Goal: Task Accomplishment & Management: Complete application form

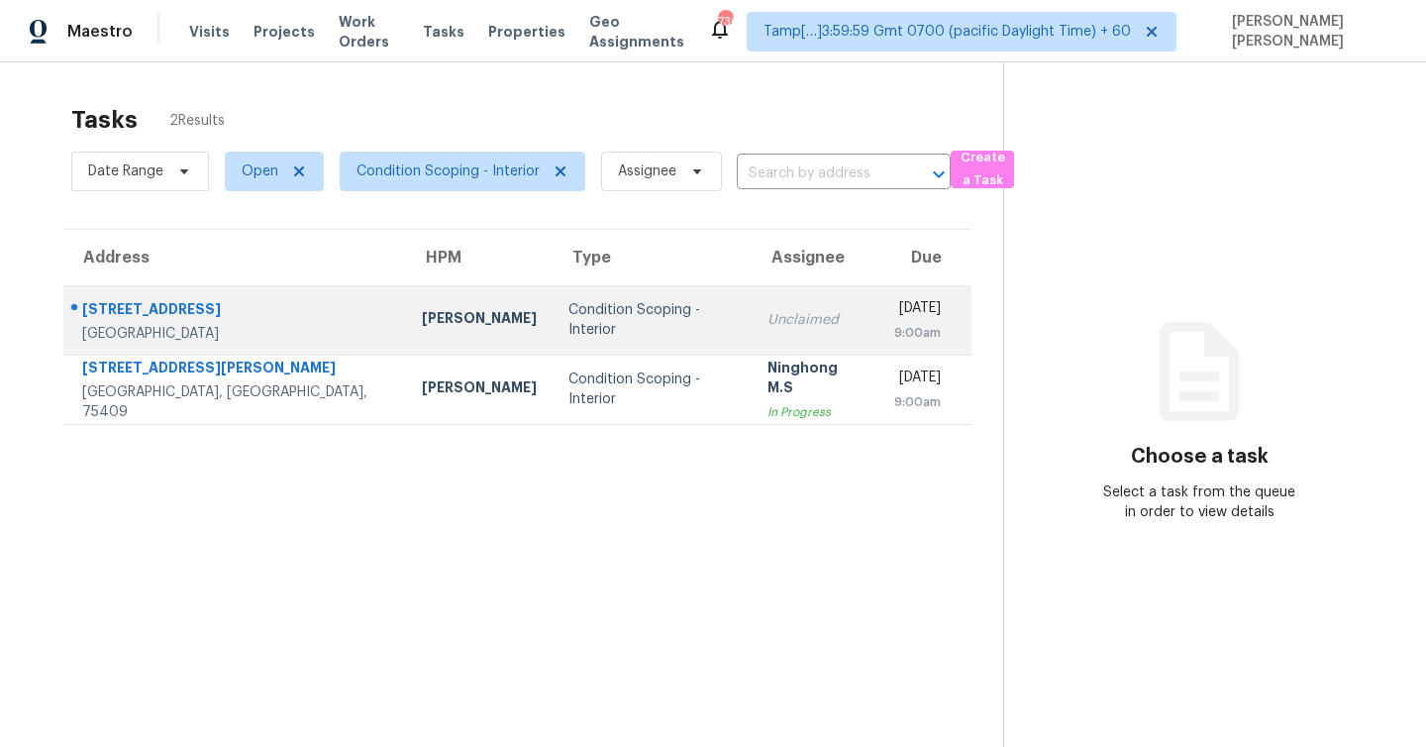
click at [235, 316] on div "[STREET_ADDRESS]" at bounding box center [236, 311] width 308 height 25
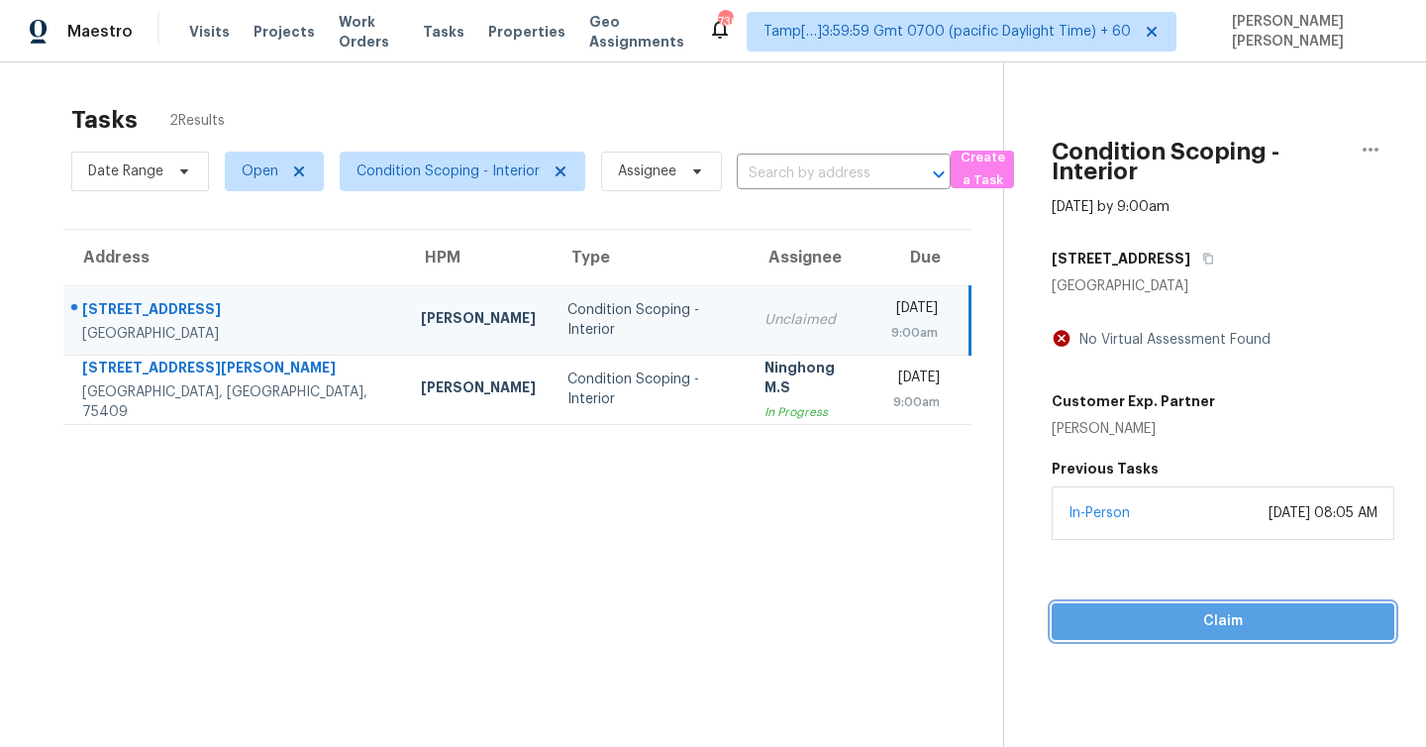
click at [1194, 628] on span "Claim" at bounding box center [1223, 621] width 311 height 25
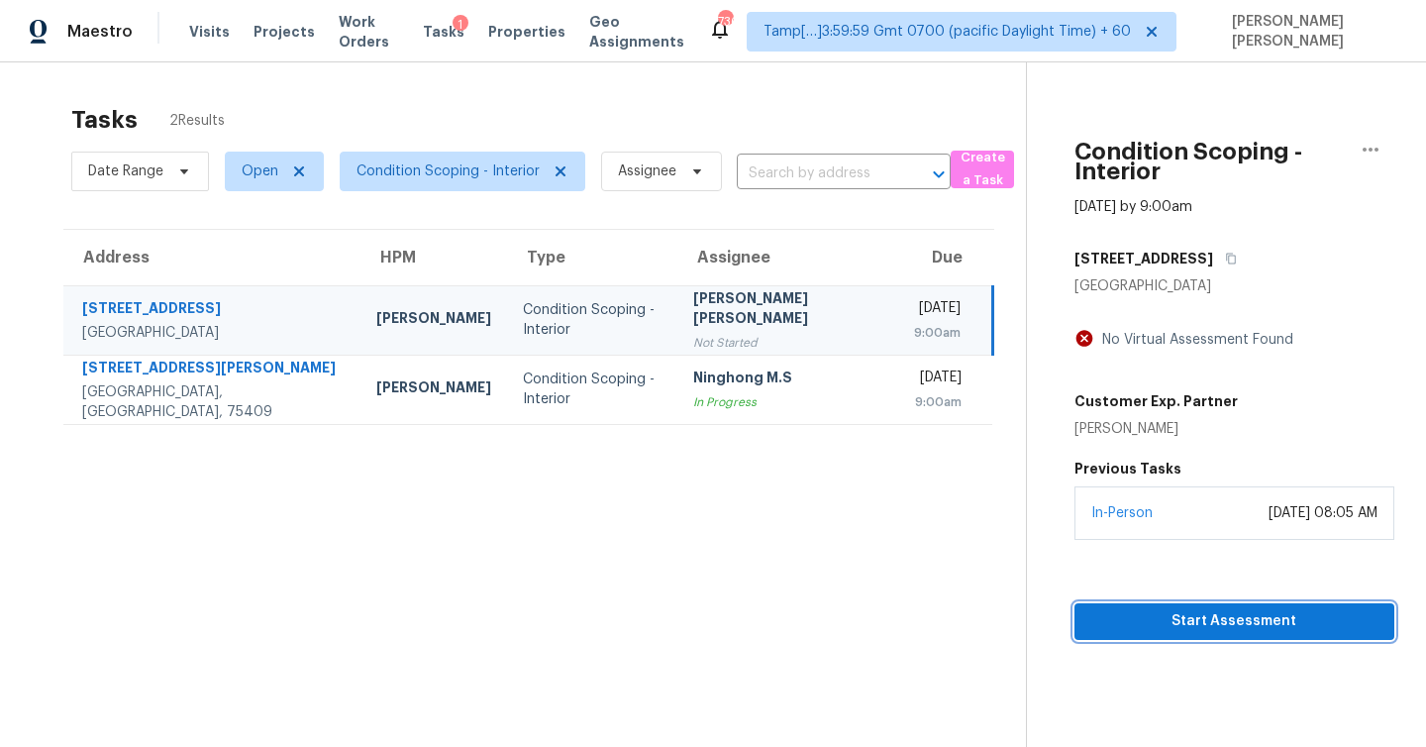
click at [1148, 625] on span "Start Assessment" at bounding box center [1234, 621] width 288 height 25
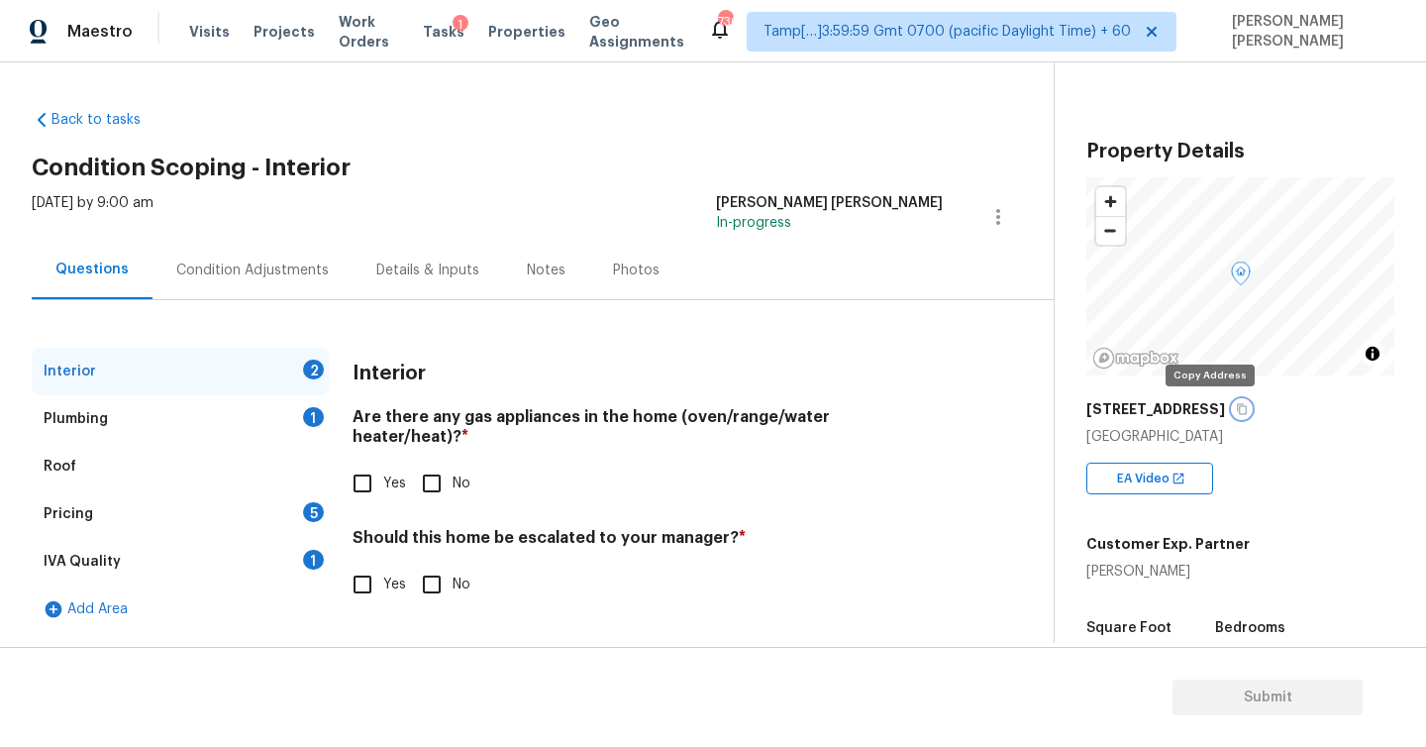
click at [1236, 409] on icon "button" at bounding box center [1242, 409] width 12 height 12
click at [364, 466] on input "Yes" at bounding box center [363, 484] width 42 height 42
checkbox input "true"
click at [93, 422] on div "Plumbing" at bounding box center [76, 419] width 64 height 20
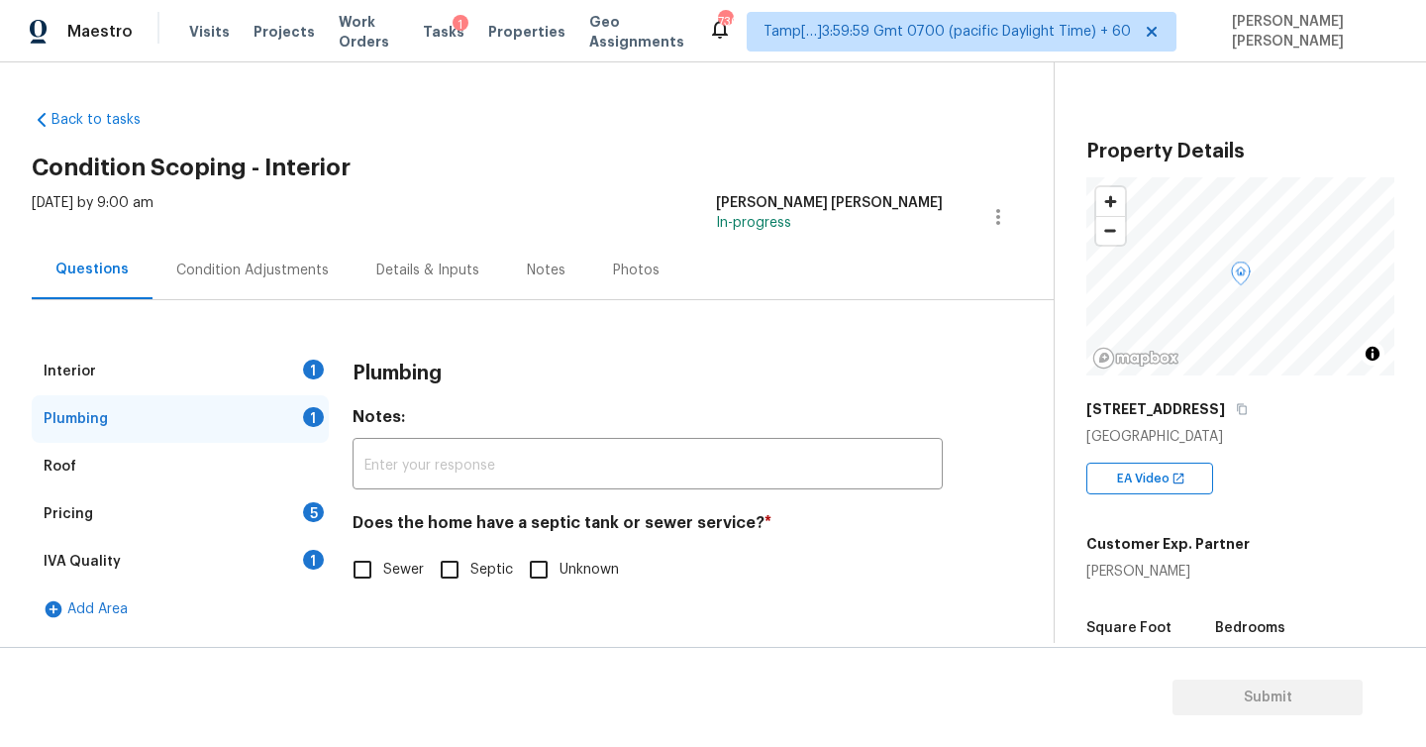
click at [358, 569] on input "Sewer" at bounding box center [363, 570] width 42 height 42
checkbox input "true"
click at [75, 513] on div "Pricing" at bounding box center [69, 514] width 50 height 20
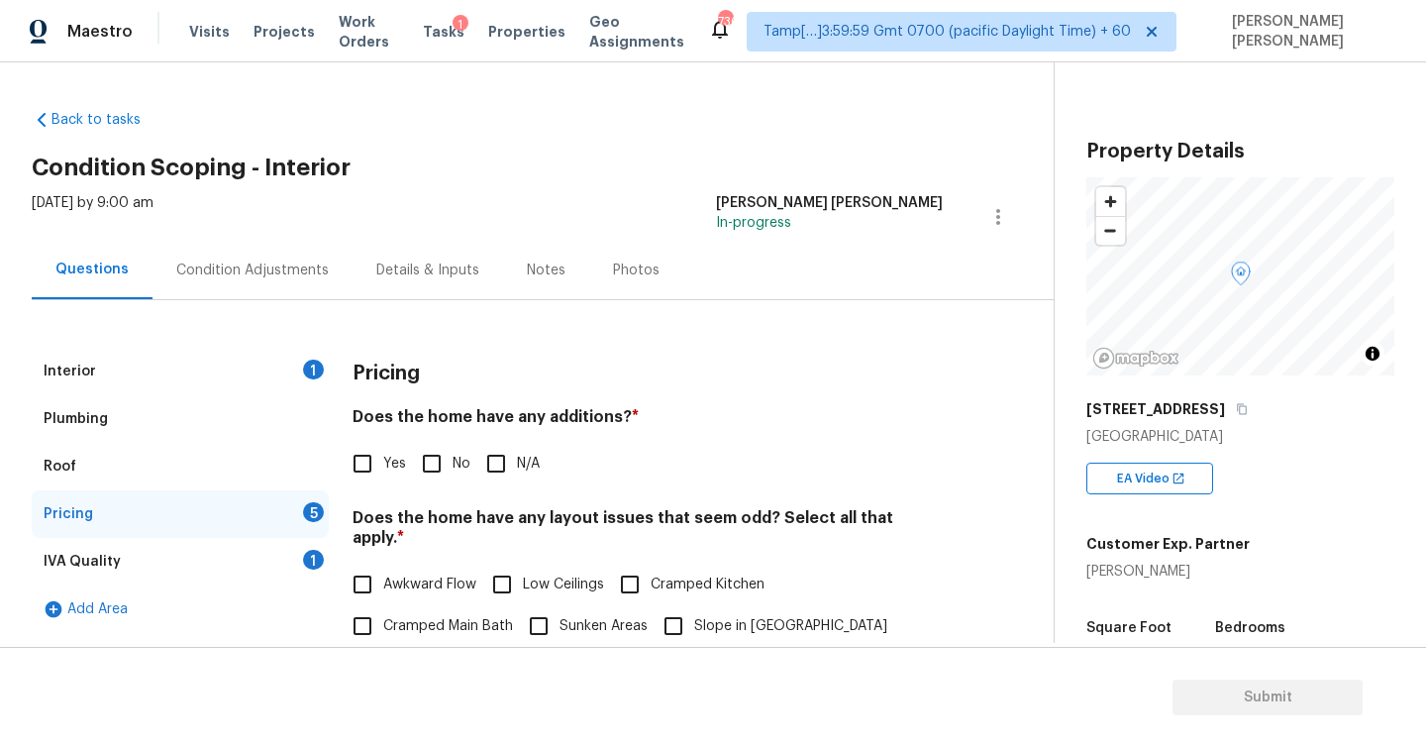
scroll to position [107, 0]
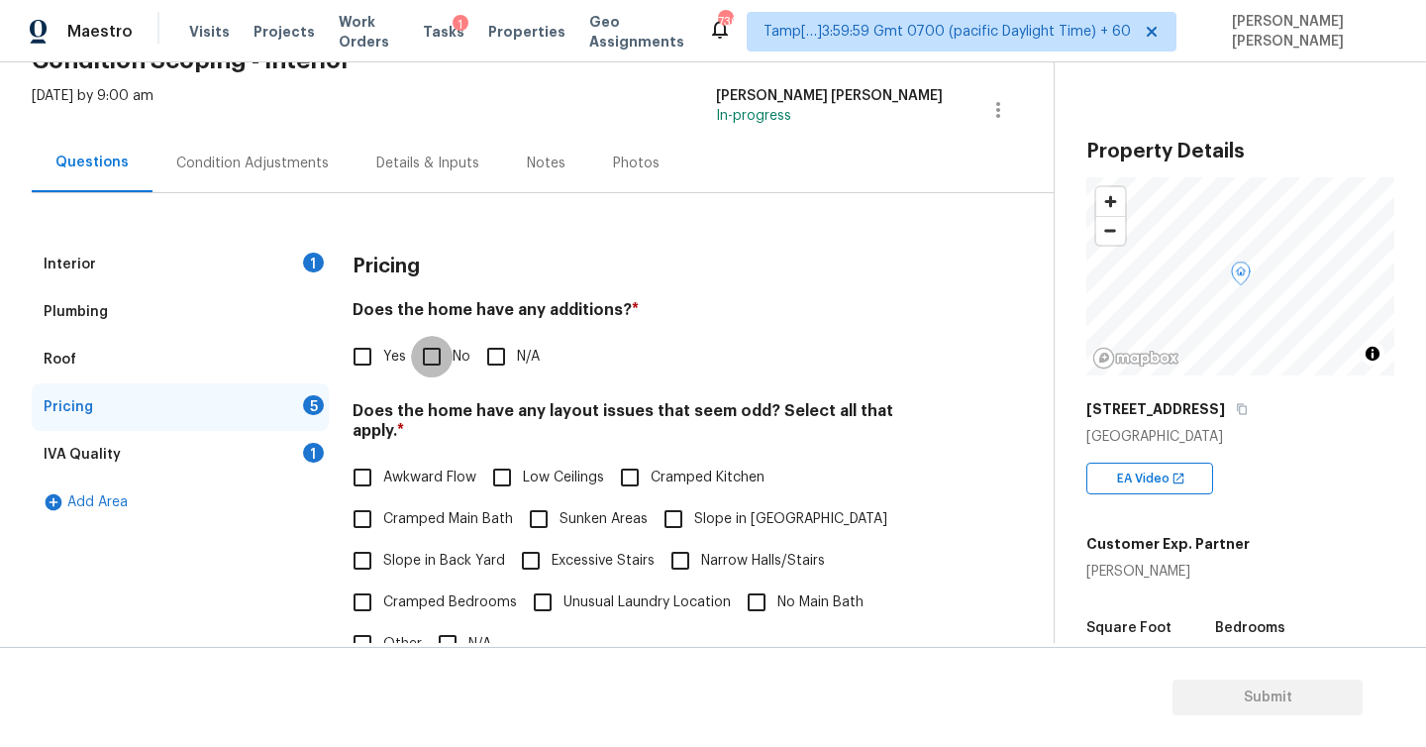
click at [428, 360] on input "No" at bounding box center [432, 357] width 42 height 42
checkbox input "true"
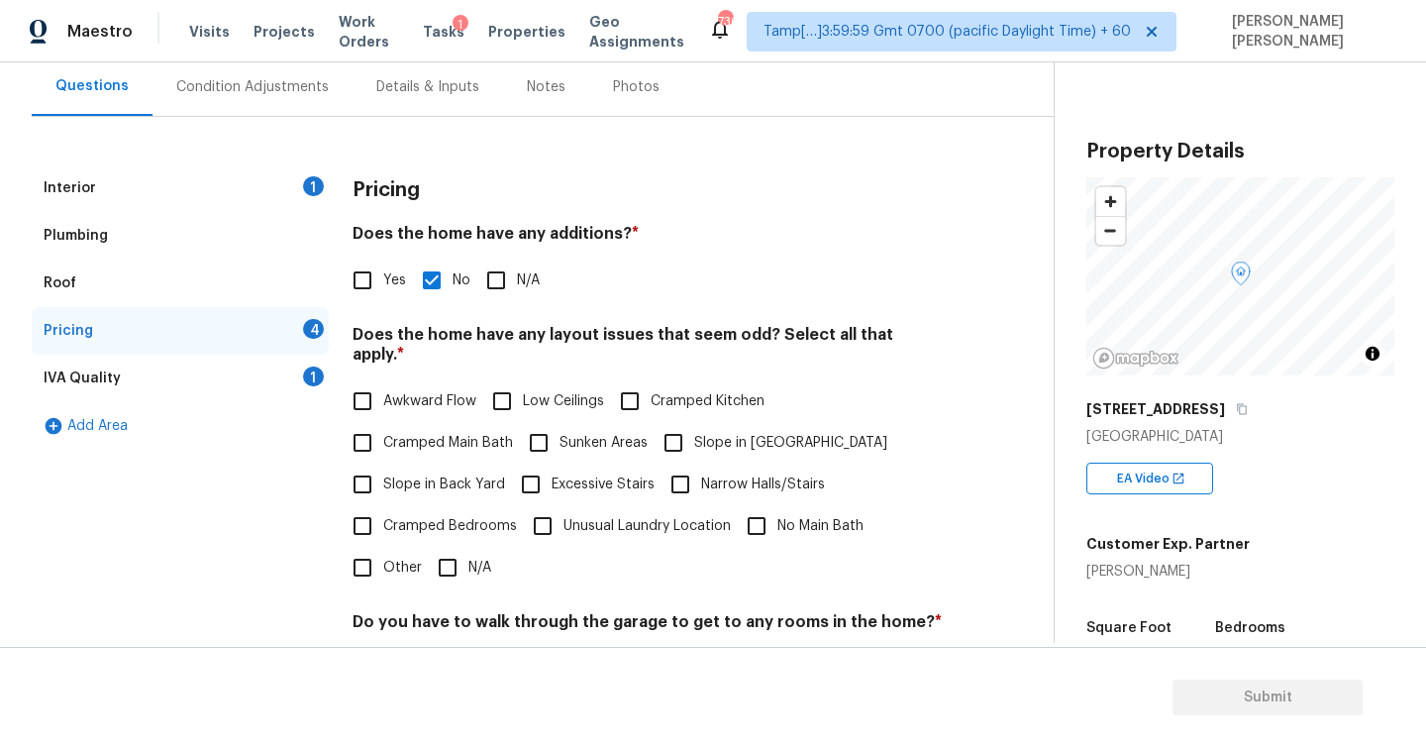
click at [359, 470] on input "Slope in Back Yard" at bounding box center [363, 485] width 42 height 42
checkbox input "true"
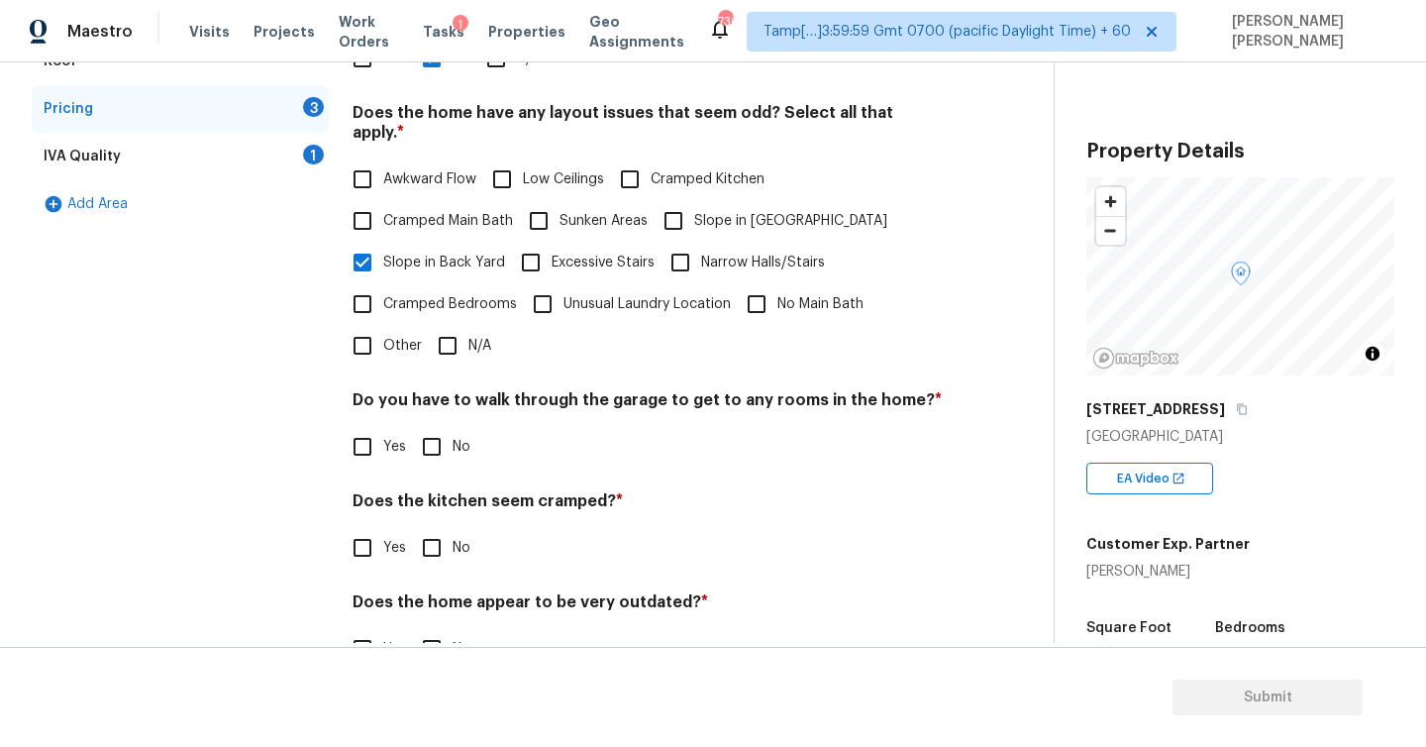
scroll to position [442, 0]
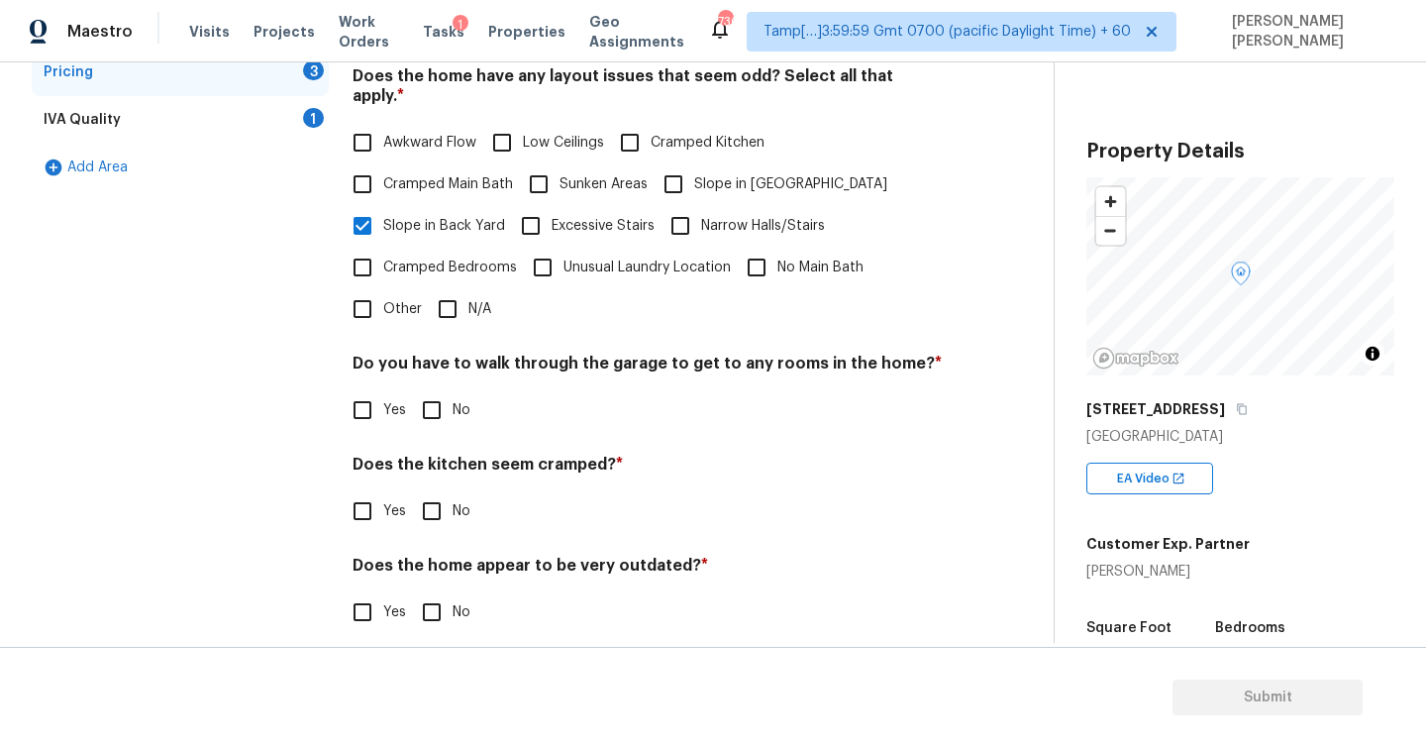
click at [83, 123] on div "IVA Quality" at bounding box center [82, 120] width 77 height 20
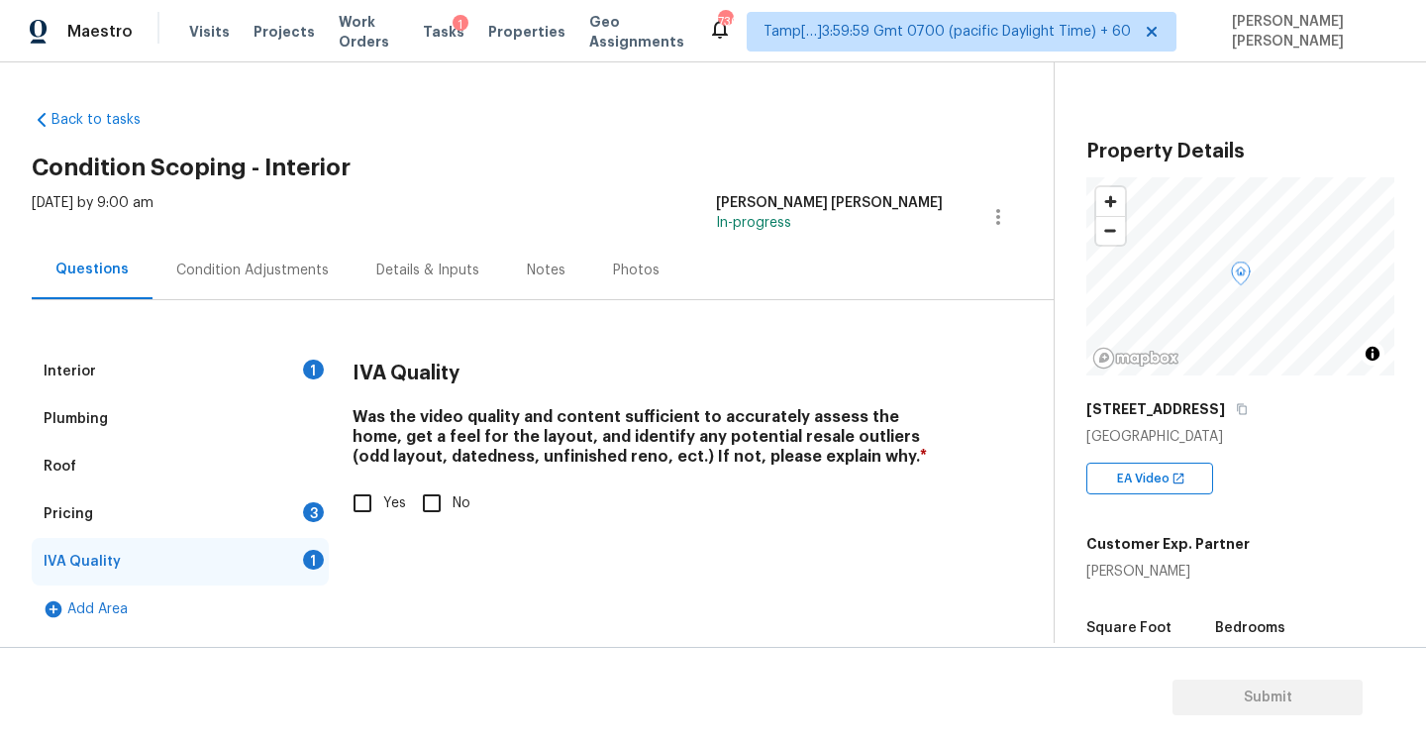
scroll to position [0, 0]
click at [360, 511] on input "Yes" at bounding box center [363, 503] width 42 height 42
checkbox input "true"
click at [86, 520] on div "Pricing" at bounding box center [69, 514] width 50 height 20
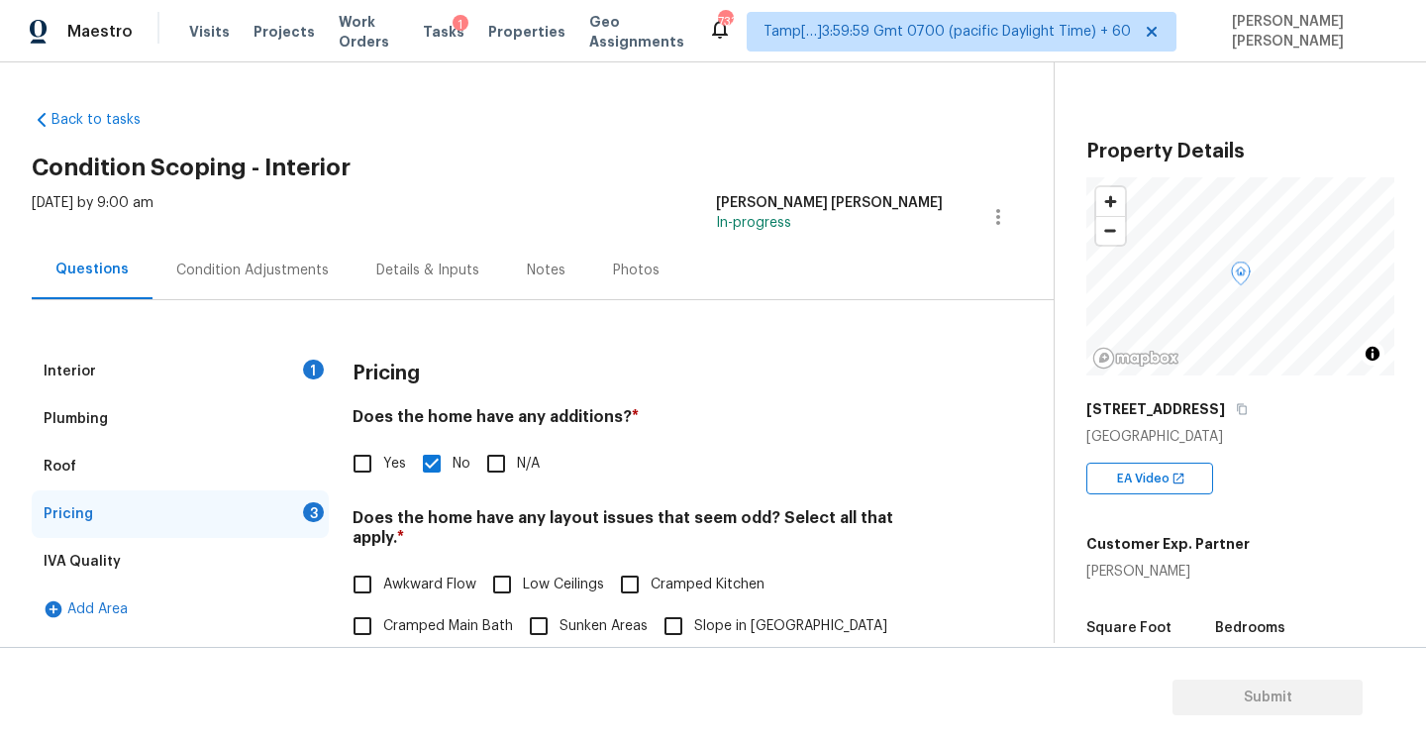
click at [244, 270] on div "Condition Adjustments" at bounding box center [252, 270] width 153 height 20
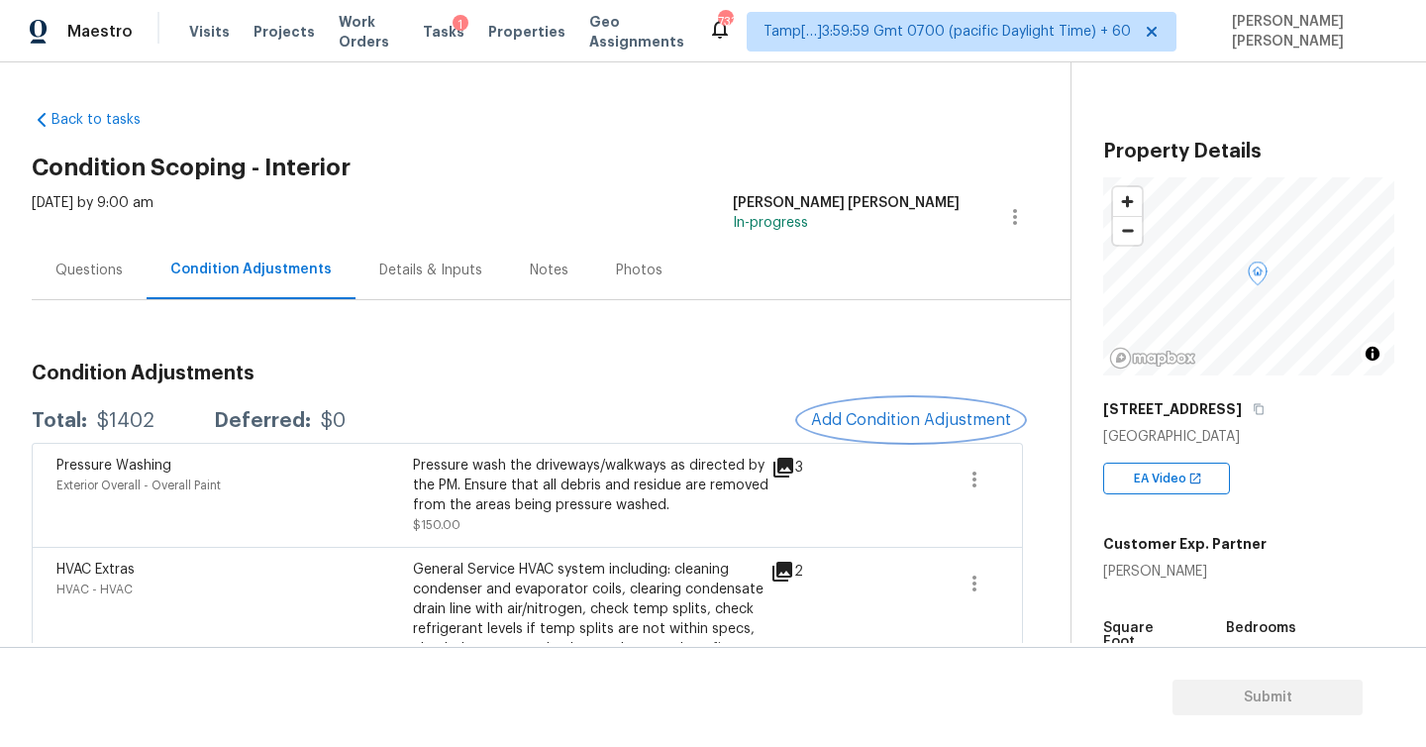
click at [902, 416] on span "Add Condition Adjustment" at bounding box center [911, 420] width 200 height 18
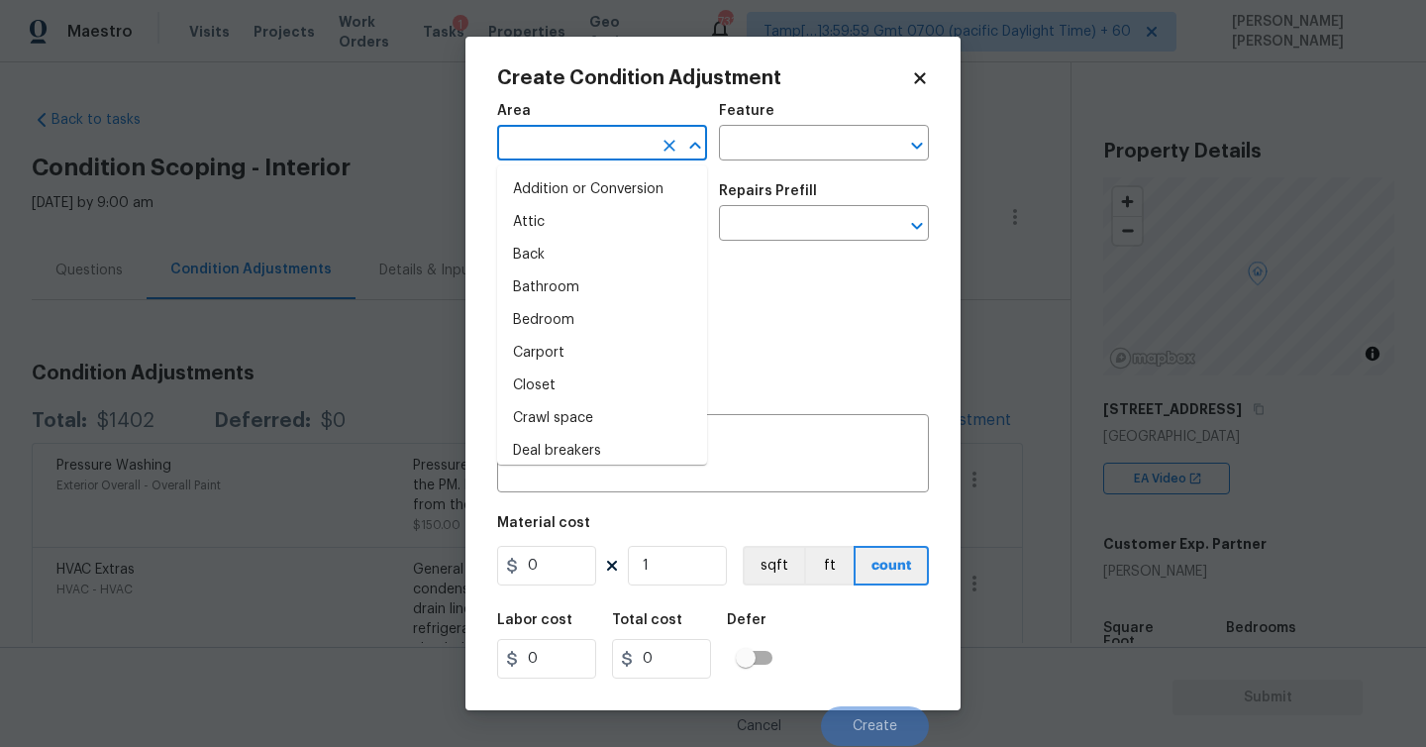
click at [572, 155] on input "text" at bounding box center [574, 145] width 155 height 31
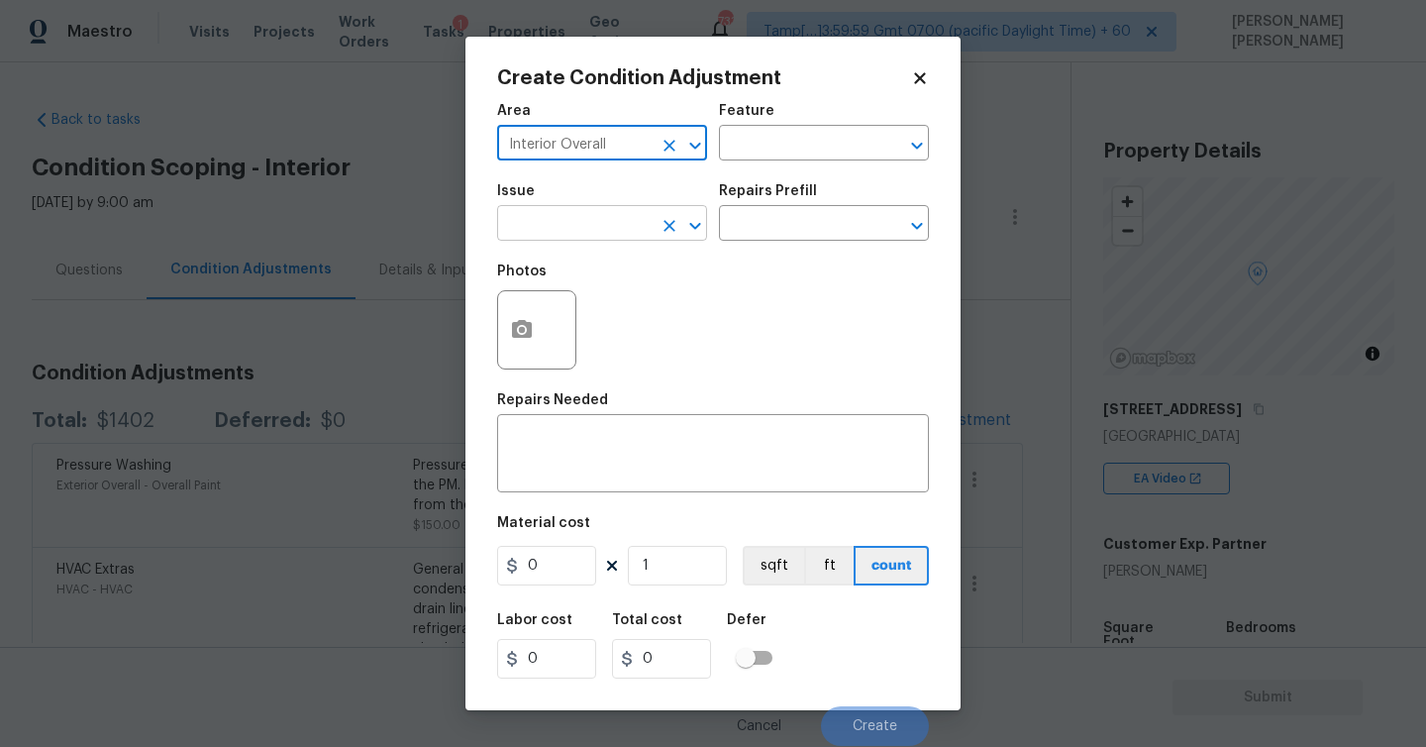
type input "Interior Overall"
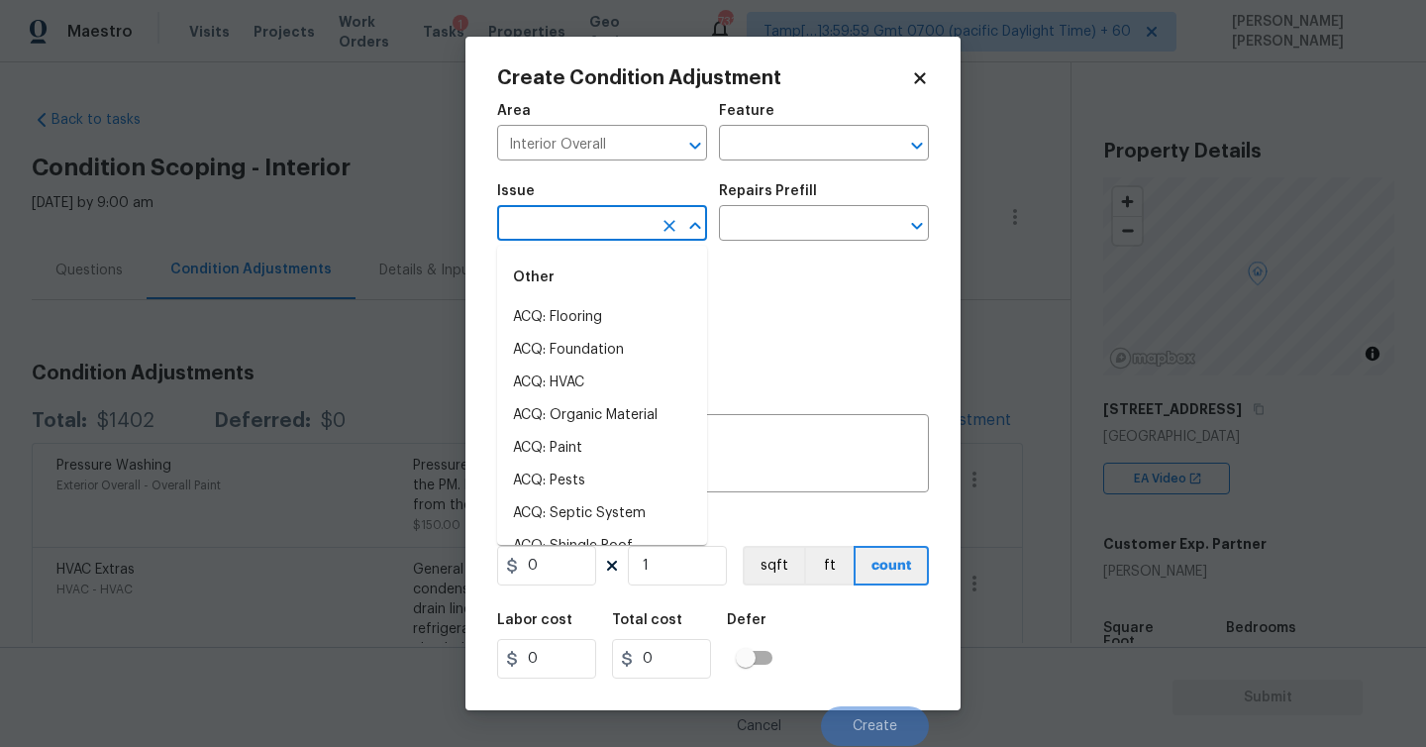
click at [594, 226] on input "text" at bounding box center [574, 225] width 155 height 31
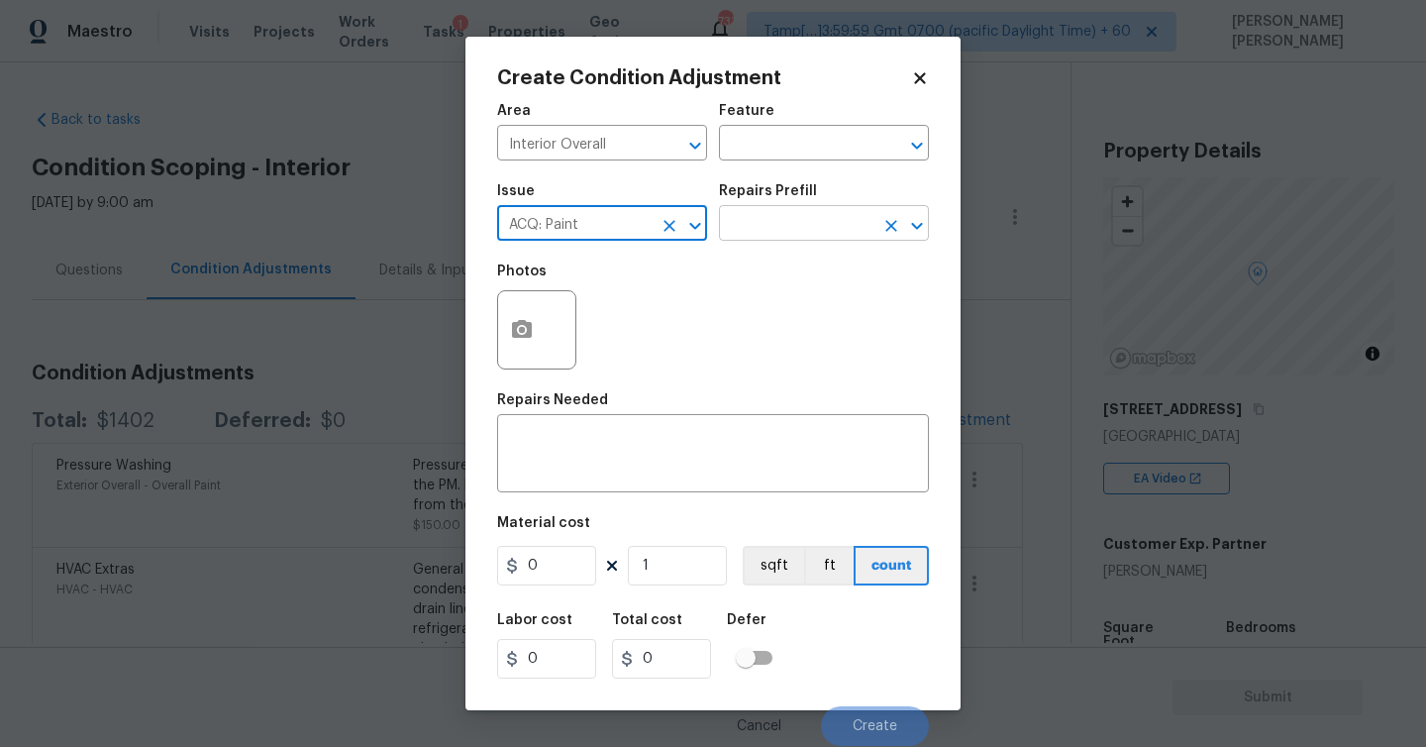
type input "ACQ: Paint"
click at [745, 227] on input "text" at bounding box center [796, 225] width 155 height 31
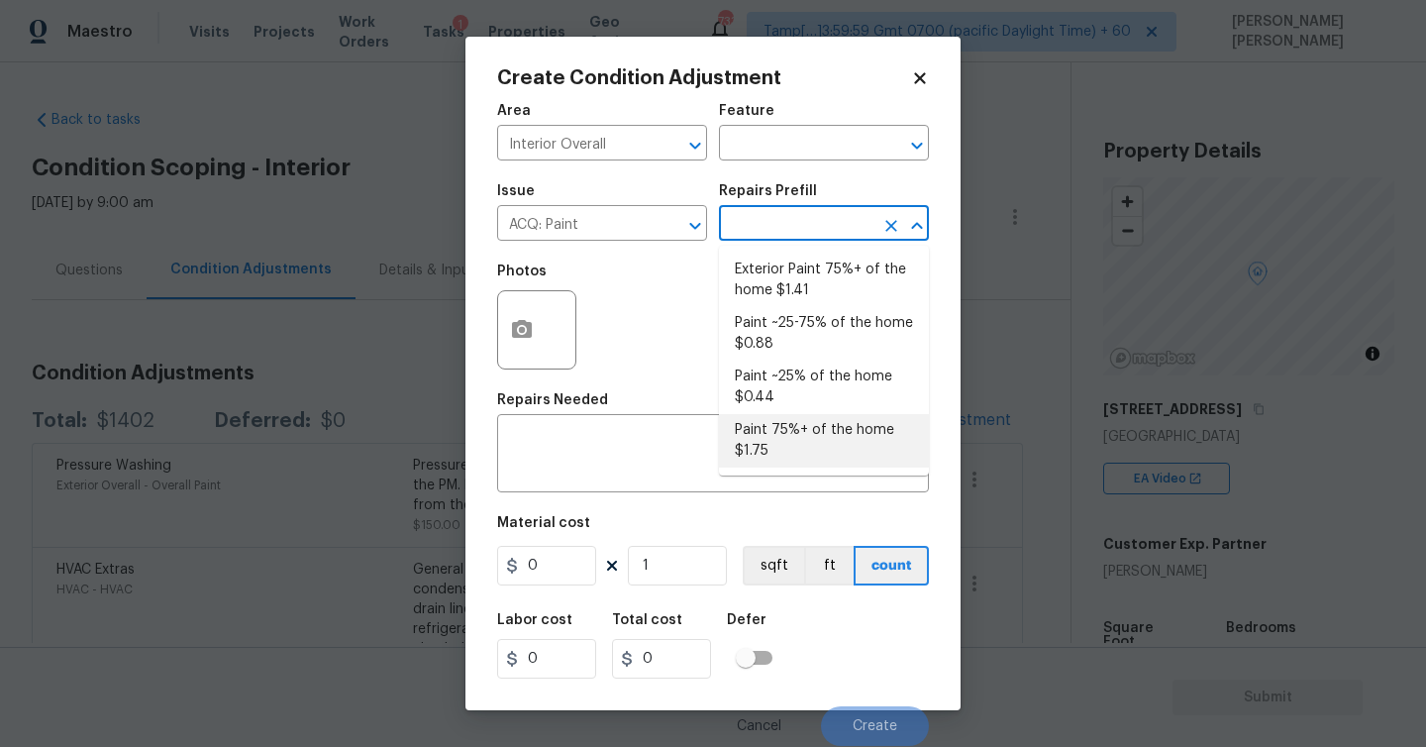
click at [807, 437] on li "Paint 75%+ of the home $1.75" at bounding box center [824, 440] width 210 height 53
type input "Acquisition"
type textarea "Acquisition Scope: 75%+ of the home will likely require interior paint"
type input "1.75"
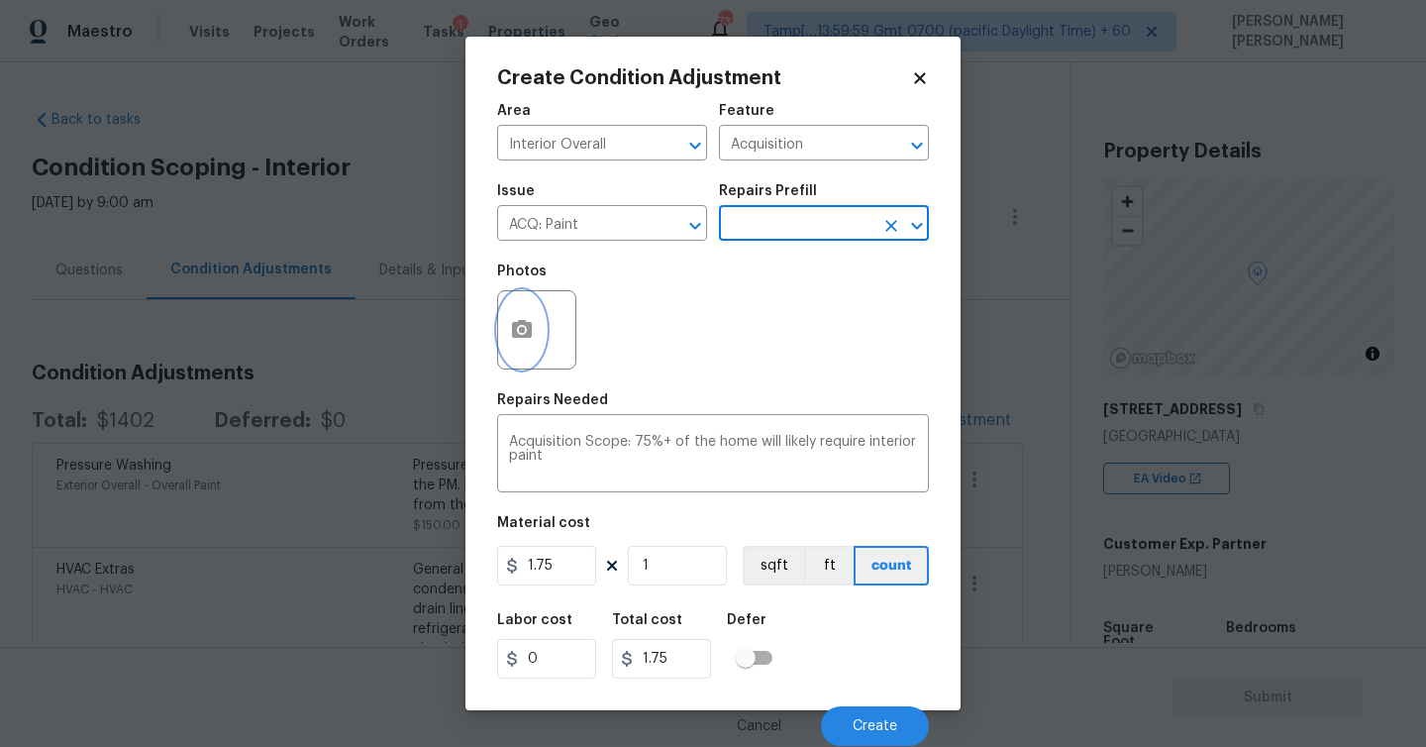
click at [522, 326] on icon "button" at bounding box center [522, 329] width 20 height 18
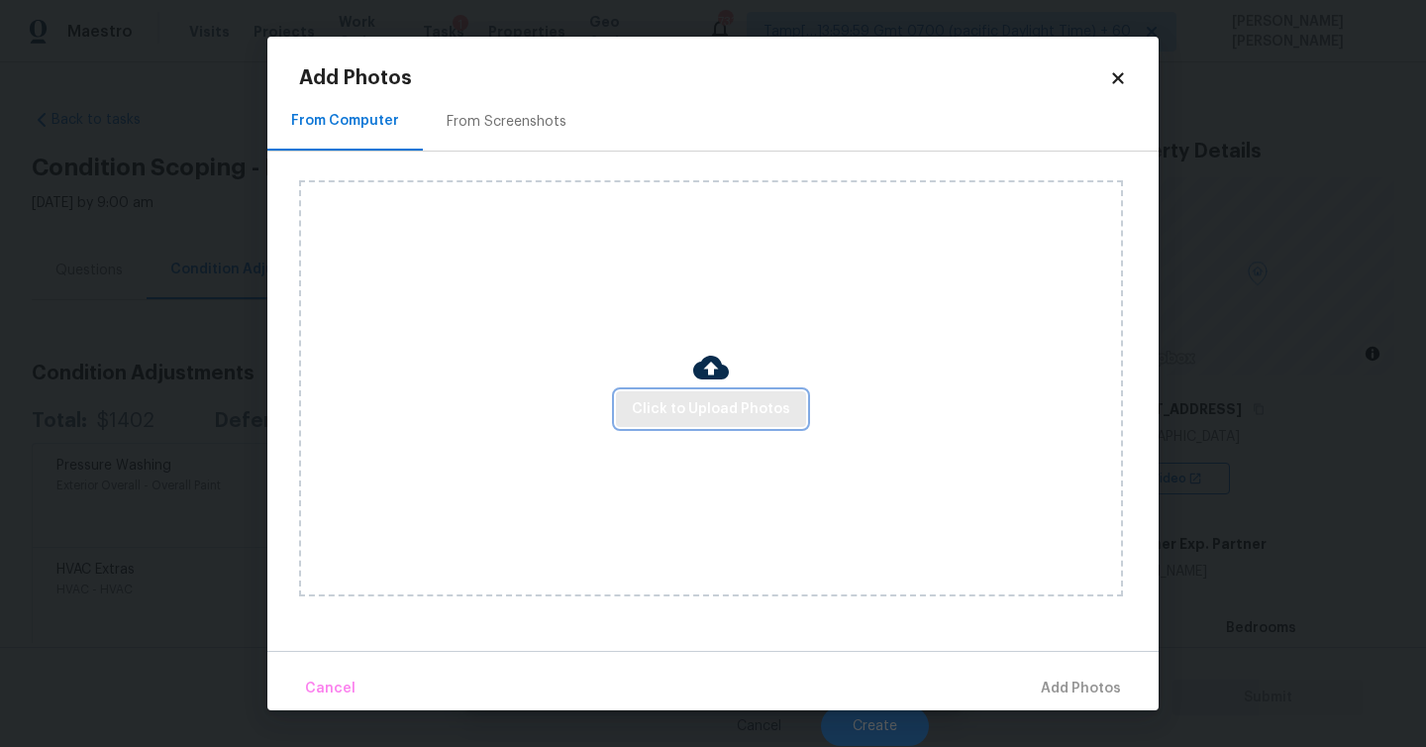
click at [686, 402] on span "Click to Upload Photos" at bounding box center [711, 409] width 158 height 25
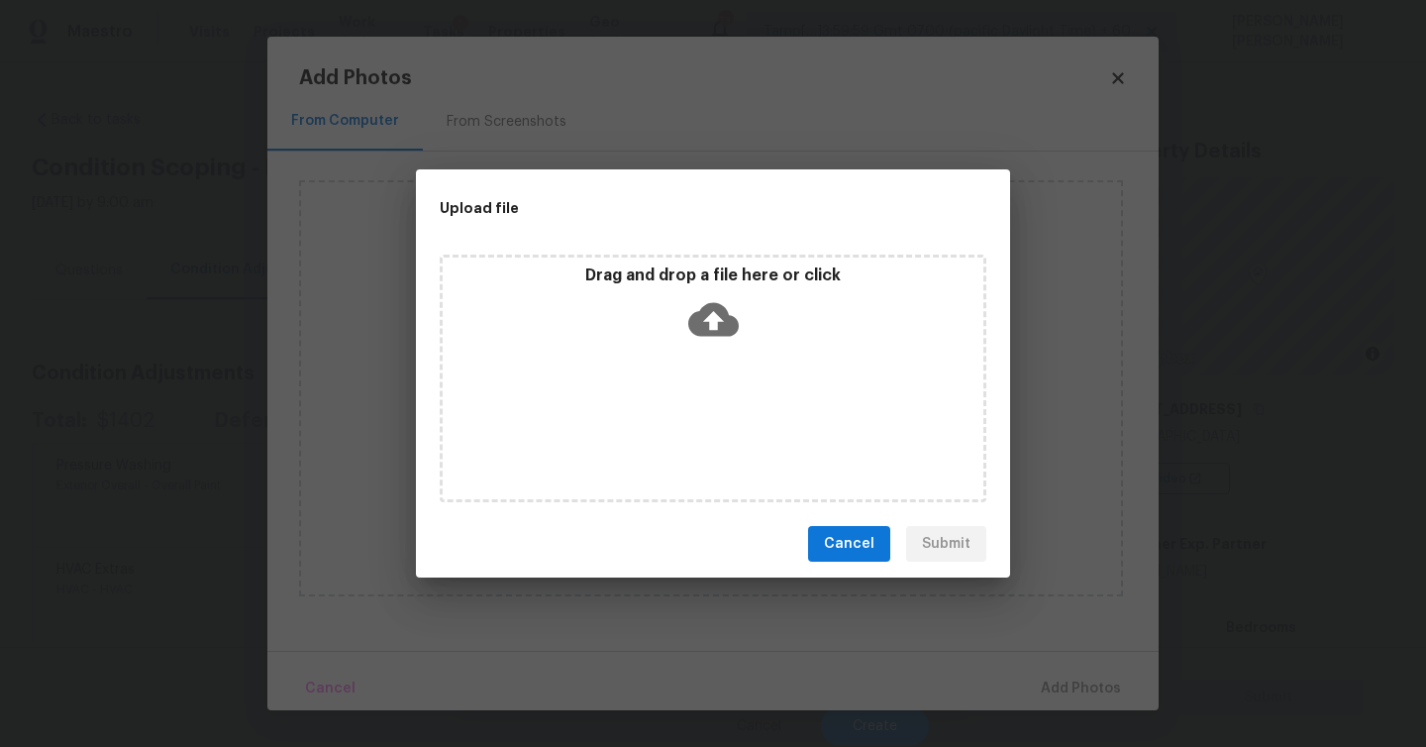
click at [705, 320] on icon at bounding box center [713, 319] width 51 height 51
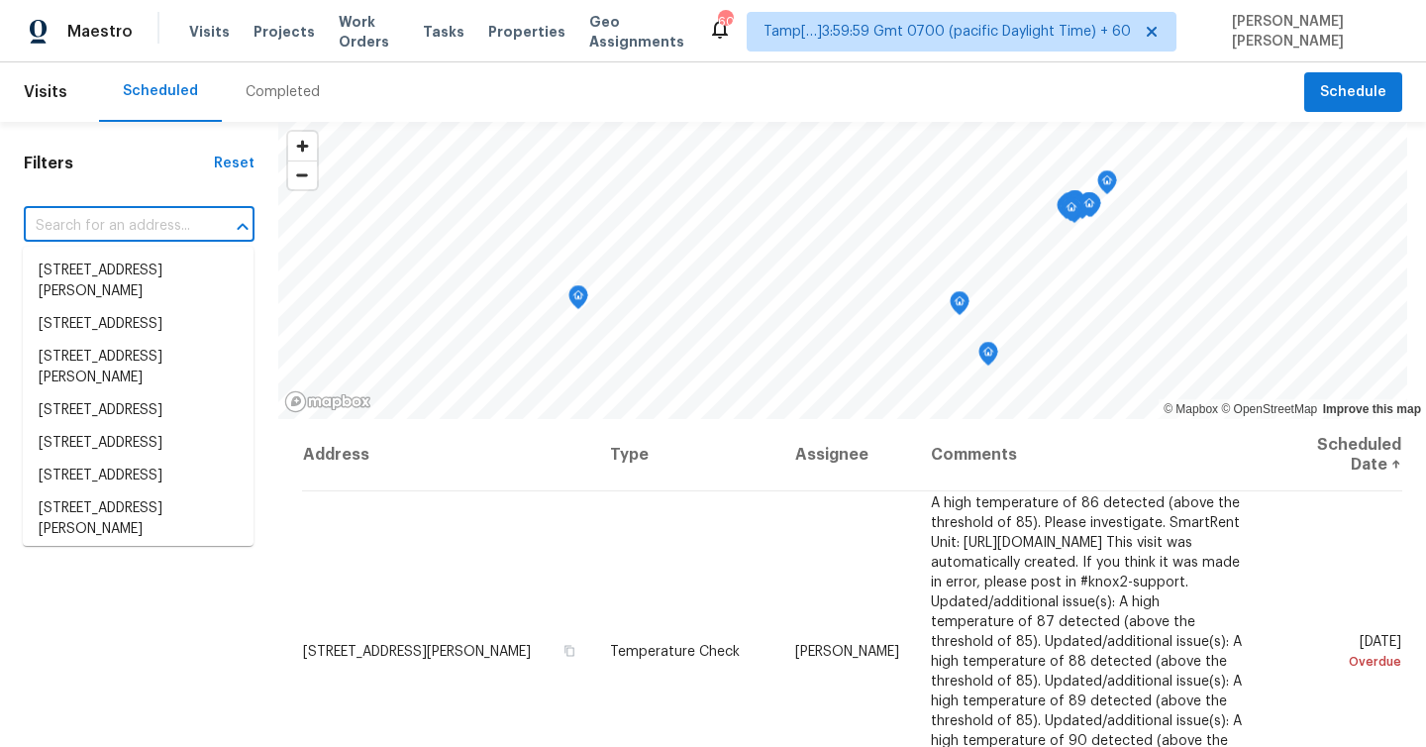
click at [143, 226] on input "text" at bounding box center [111, 226] width 175 height 31
paste input "3101 Xilingol Dr, Indian Trail, NC 28079"
type input "3101 Xilingol Dr, Indian Trail, NC 28079"
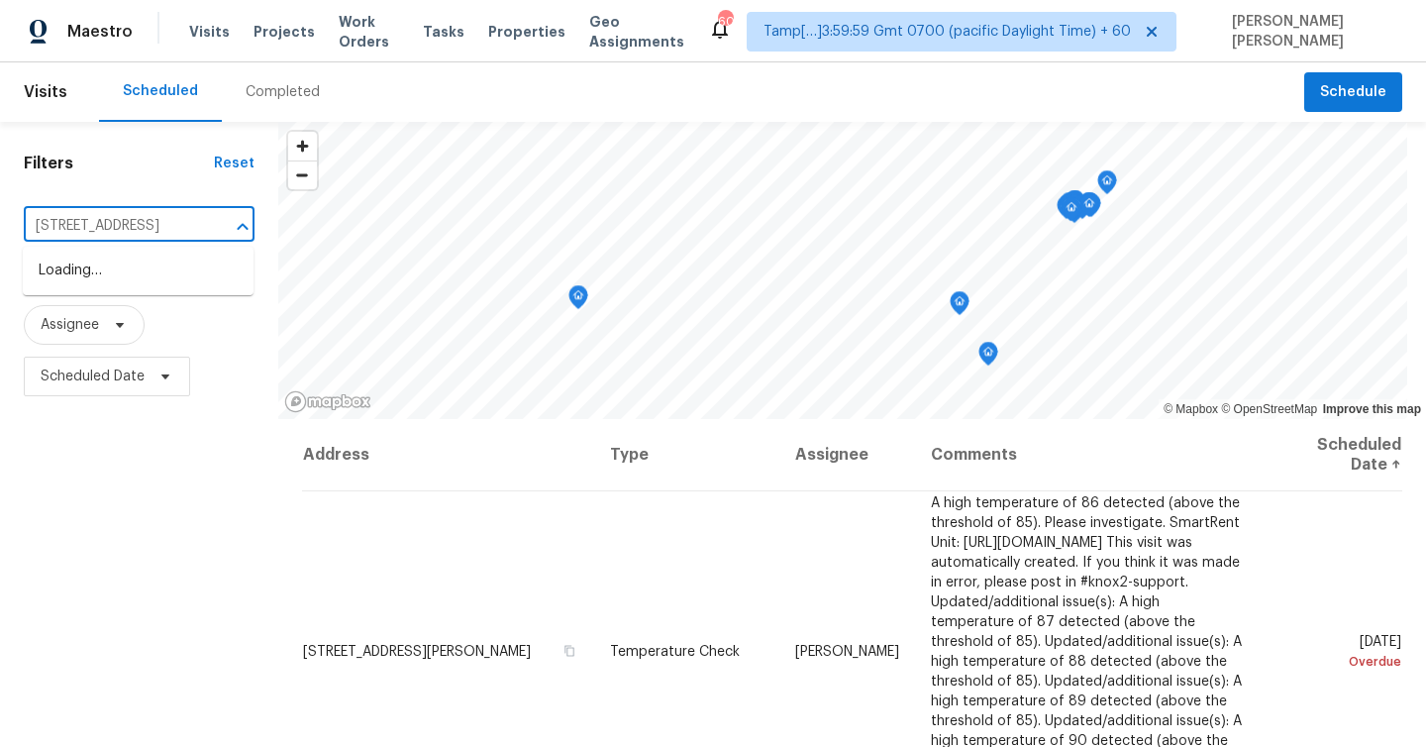
scroll to position [0, 85]
click at [112, 274] on li "3101 Xilingol Dr, Indian Trail, NC 28079" at bounding box center [138, 271] width 231 height 33
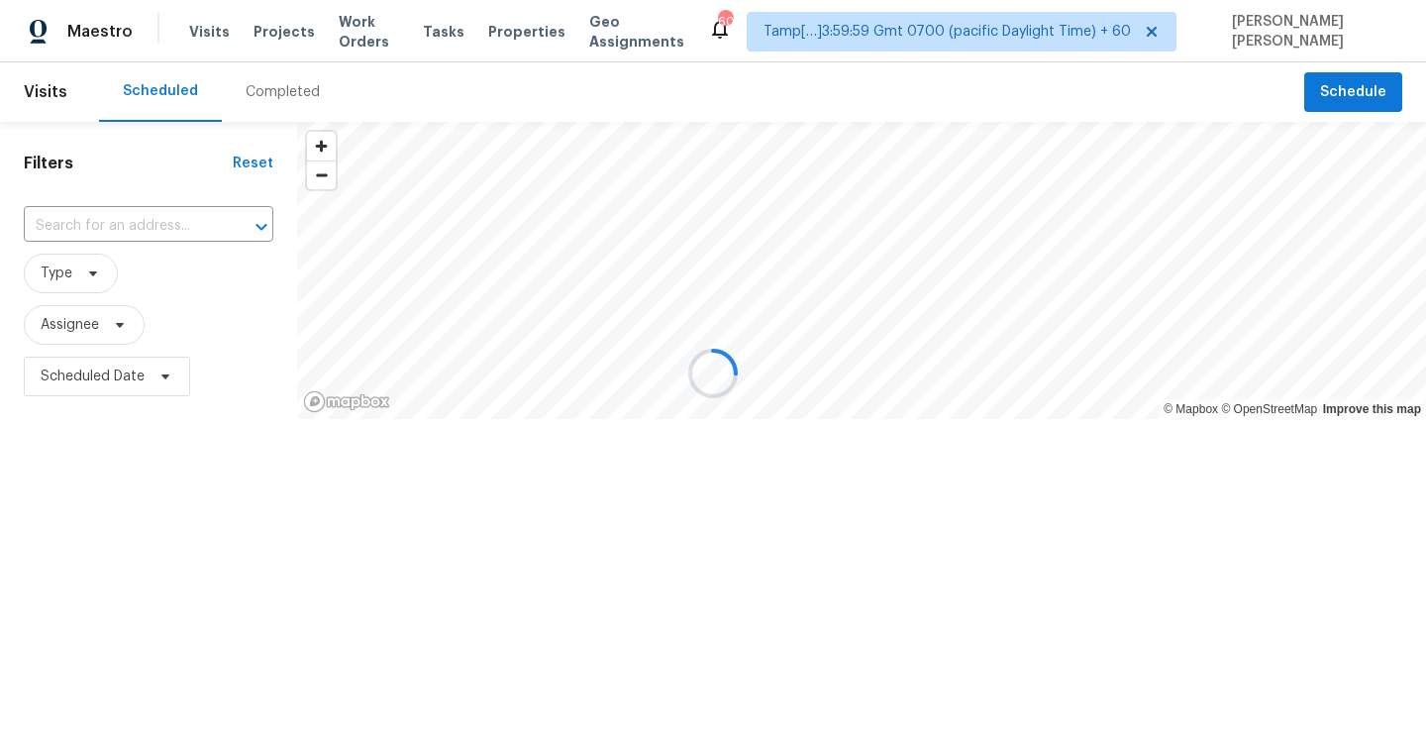
type input "3101 Xilingol Dr, Indian Trail, NC 28079"
click at [271, 84] on div "Completed" at bounding box center [283, 92] width 74 height 20
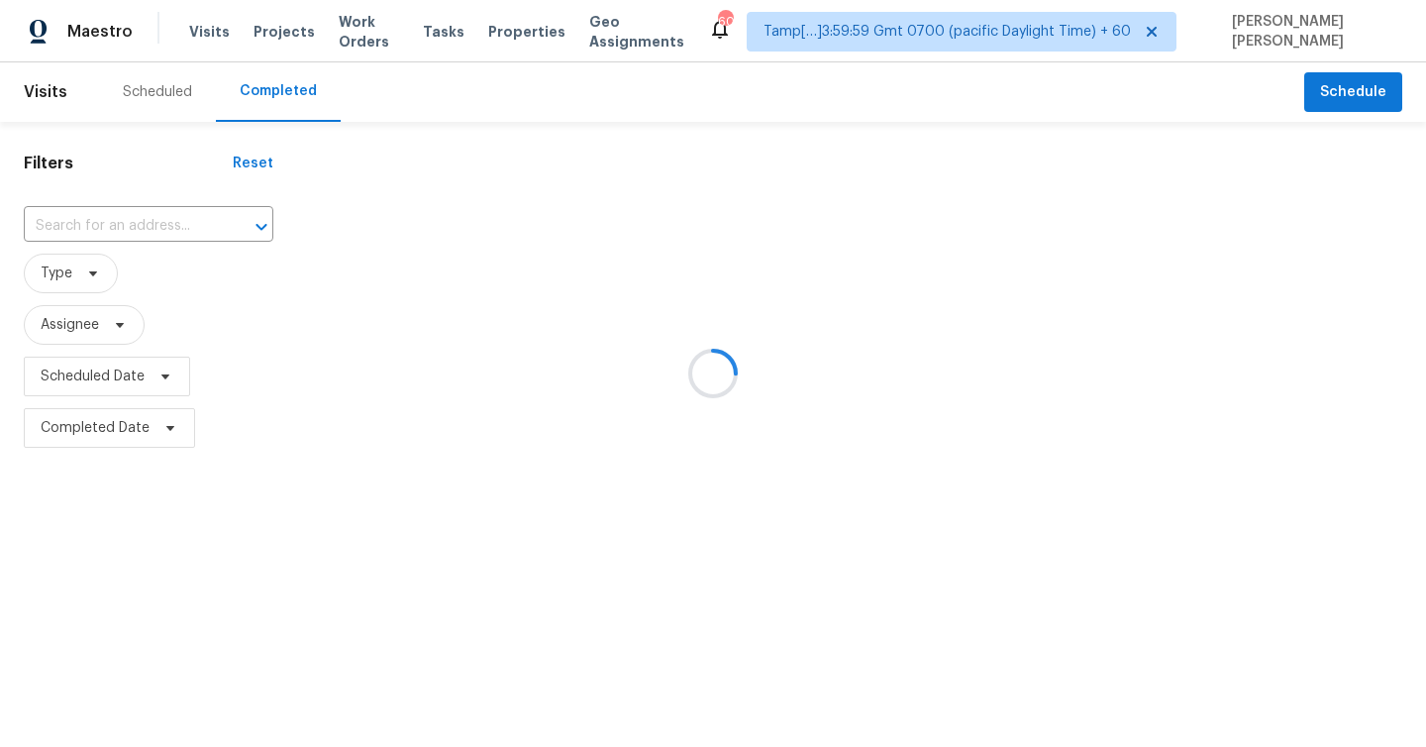
click at [147, 229] on div at bounding box center [713, 373] width 1426 height 747
click at [122, 222] on div at bounding box center [713, 373] width 1426 height 747
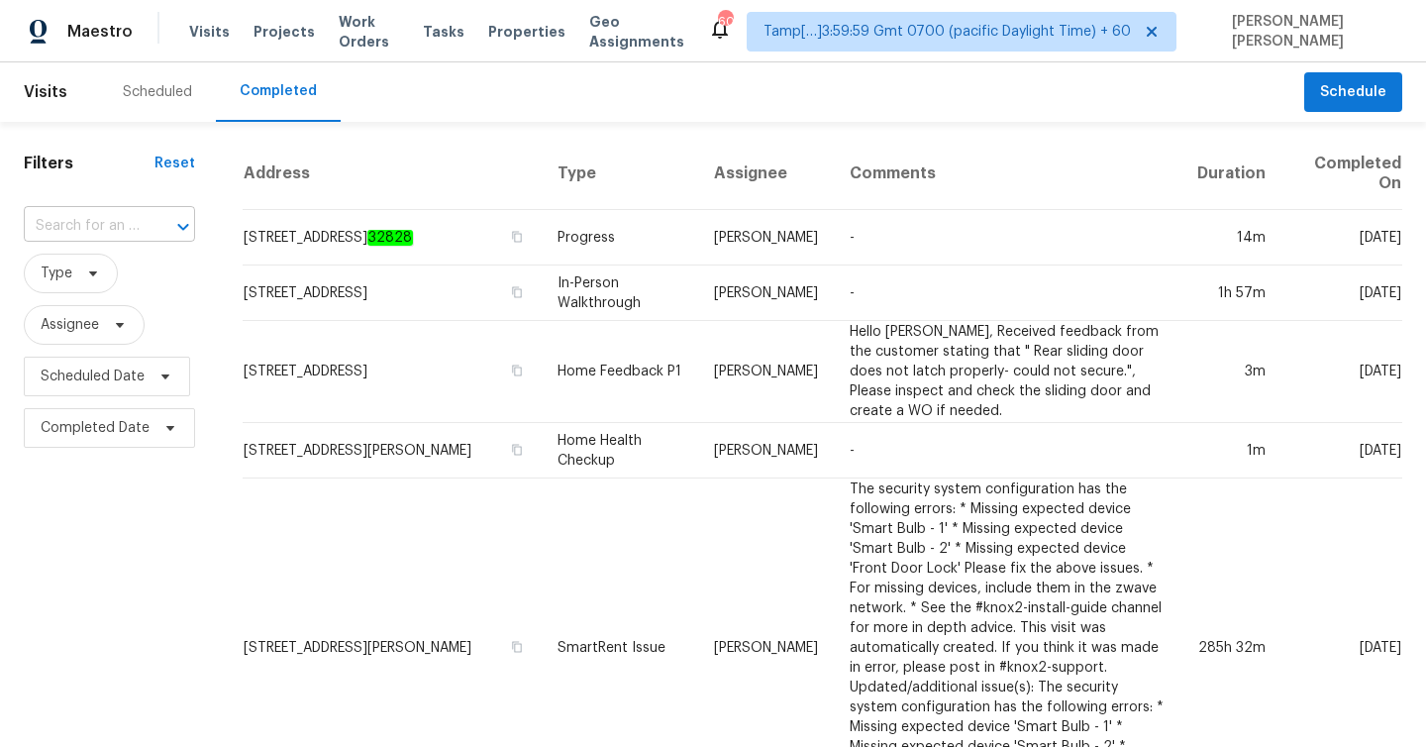
click at [109, 223] on input "text" at bounding box center [82, 226] width 116 height 31
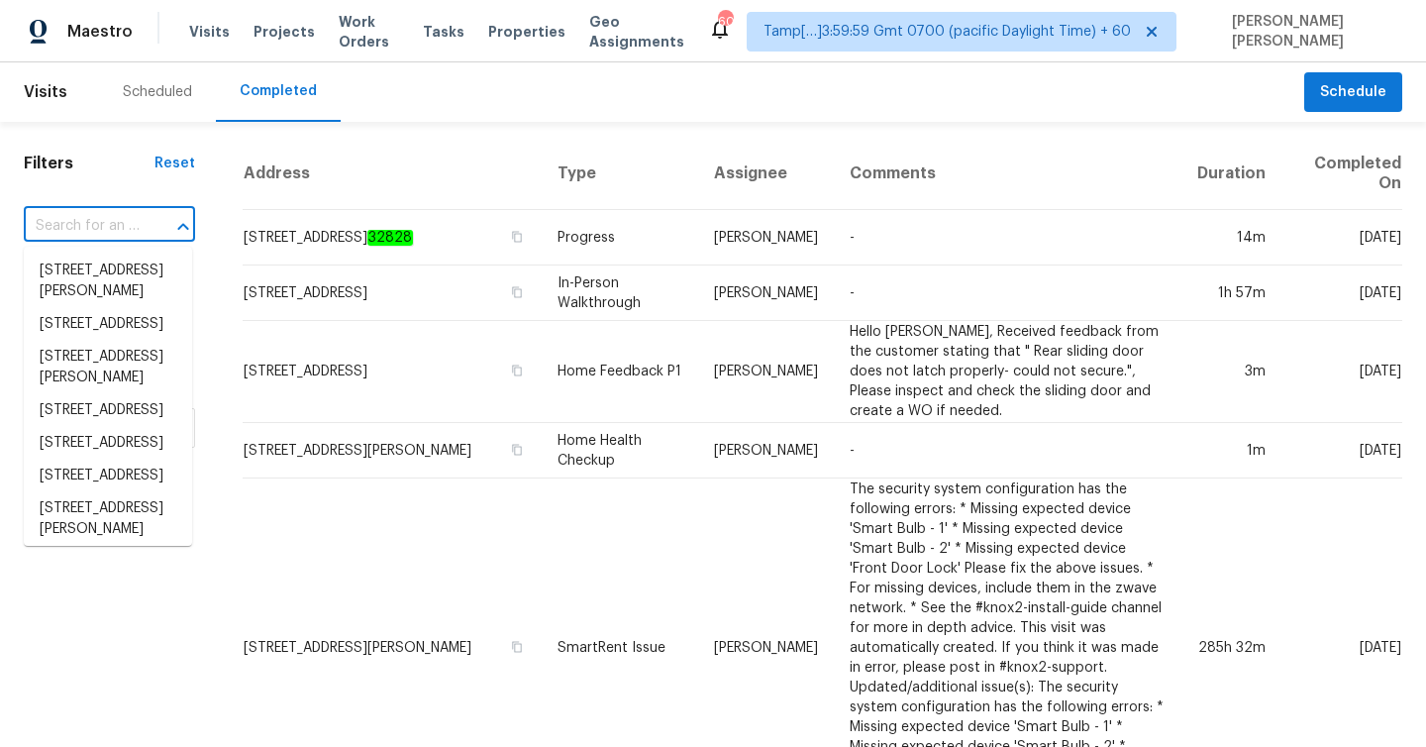
paste input "3101 Xilingol Dr, Indian Trail, NC 28079"
type input "3101 Xilingol Dr, Indian Trail, NC 28079"
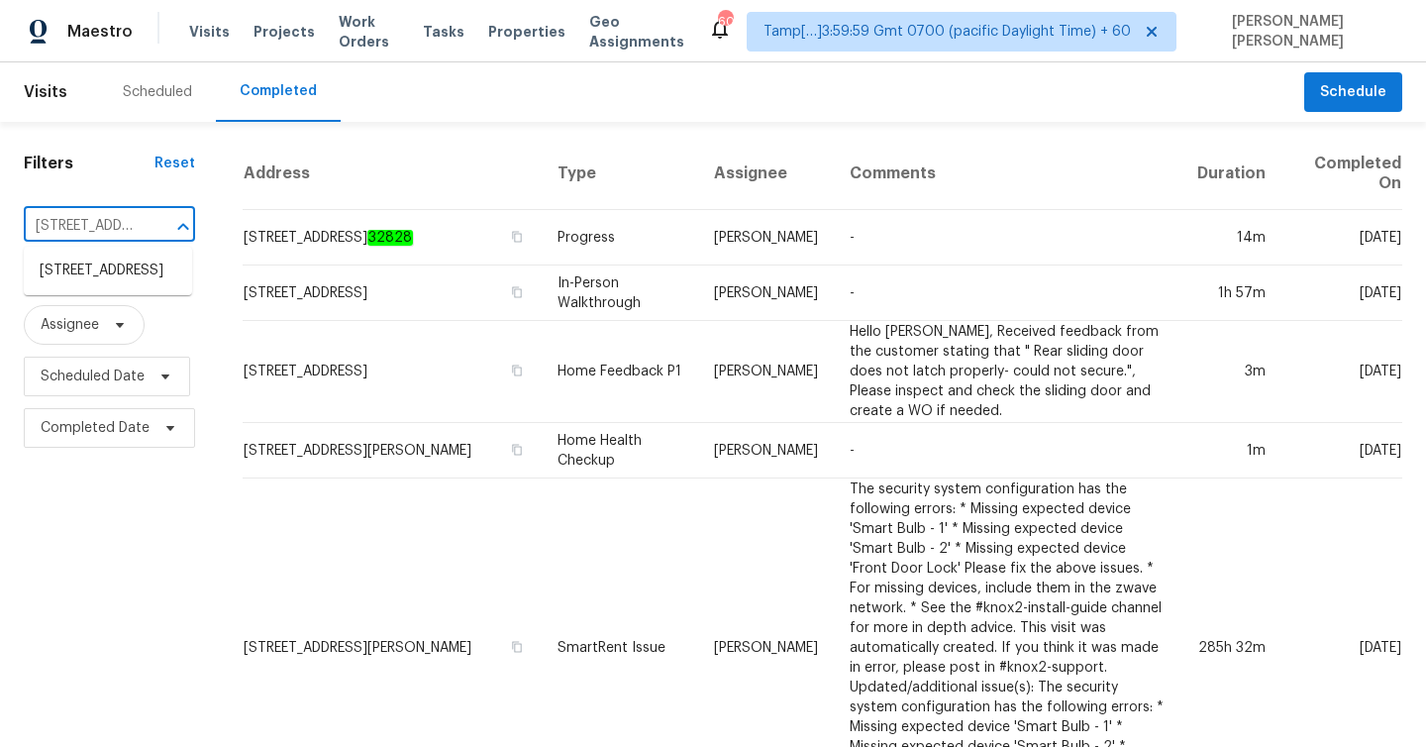
scroll to position [0, 147]
click at [97, 285] on li "3101 Xilingol Dr, Indian Trail, NC 28079" at bounding box center [108, 271] width 168 height 33
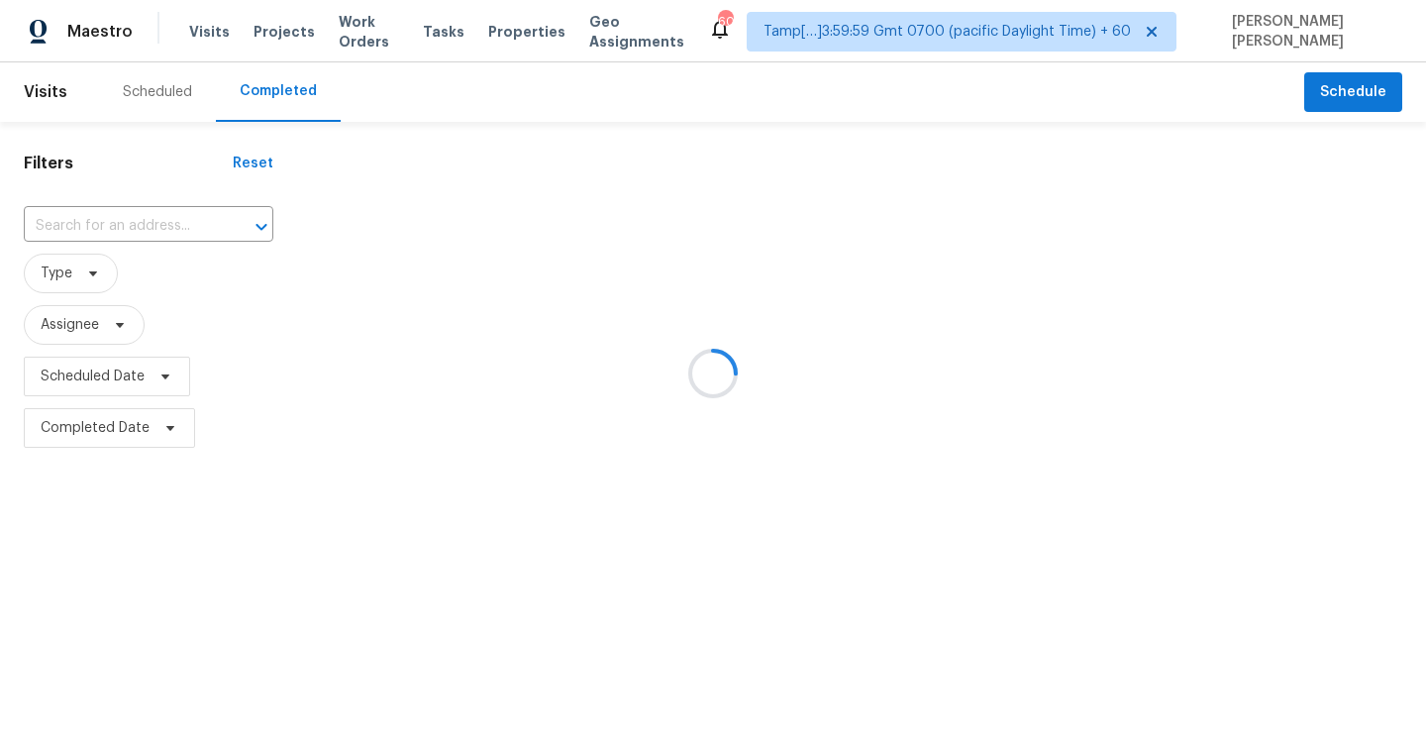
type input "3101 Xilingol Dr, Indian Trail, NC 28079"
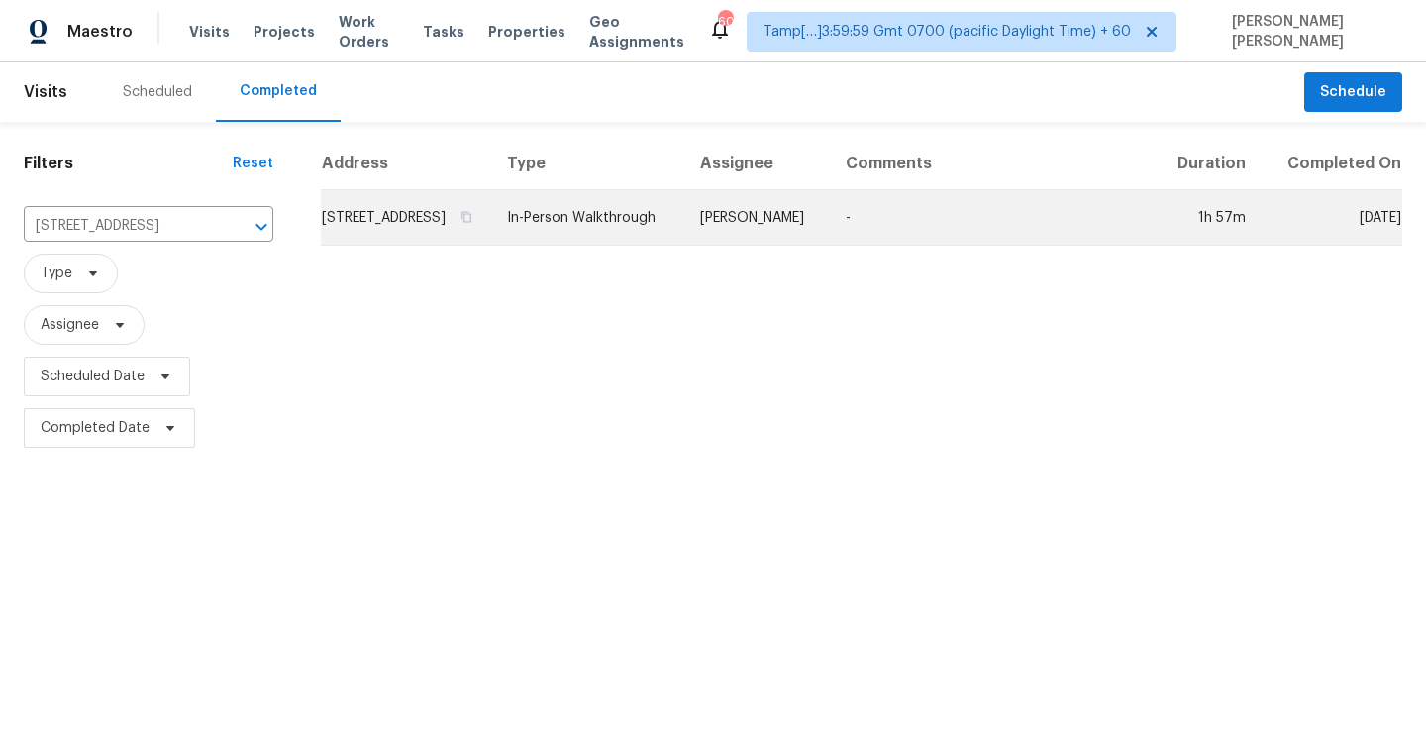
click at [450, 244] on td "3101 Xilingol Dr, Indian Trail, NC 28079" at bounding box center [406, 217] width 170 height 55
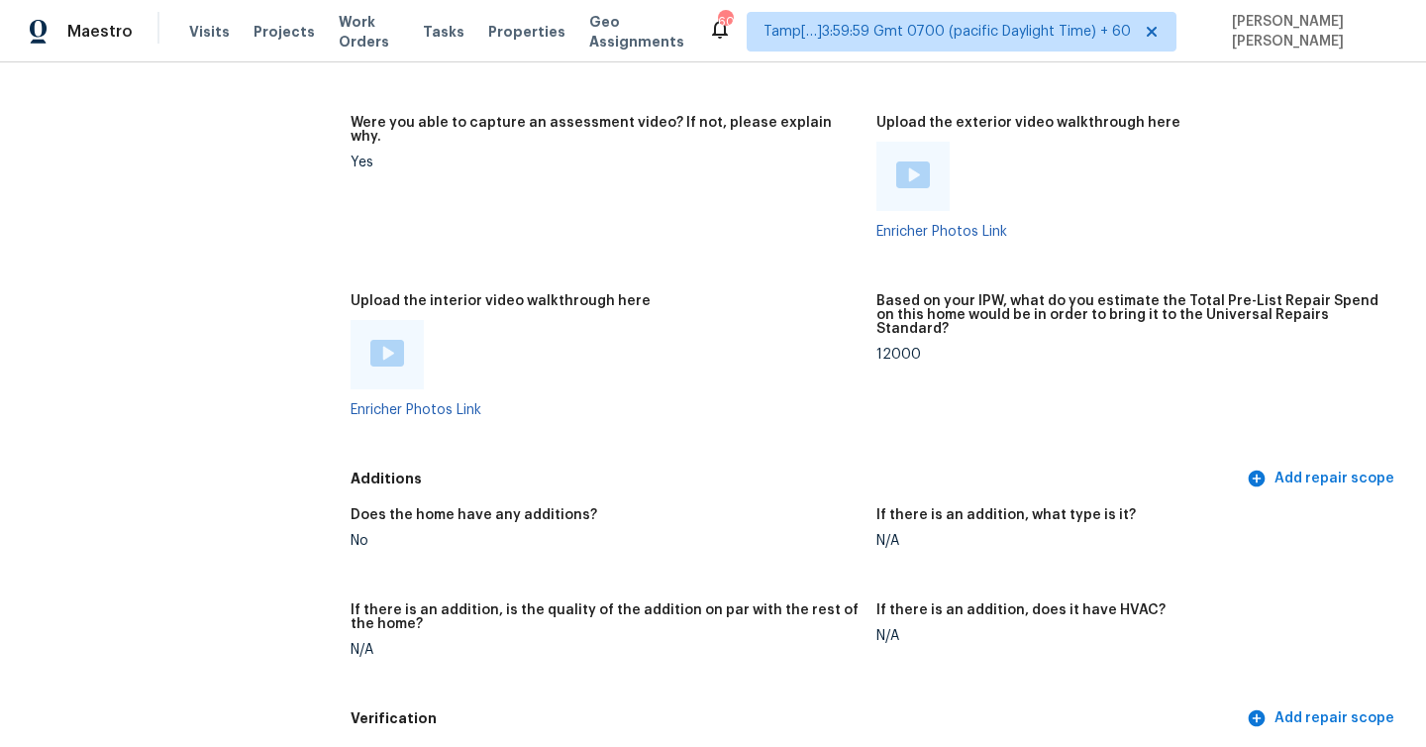
scroll to position [4073, 0]
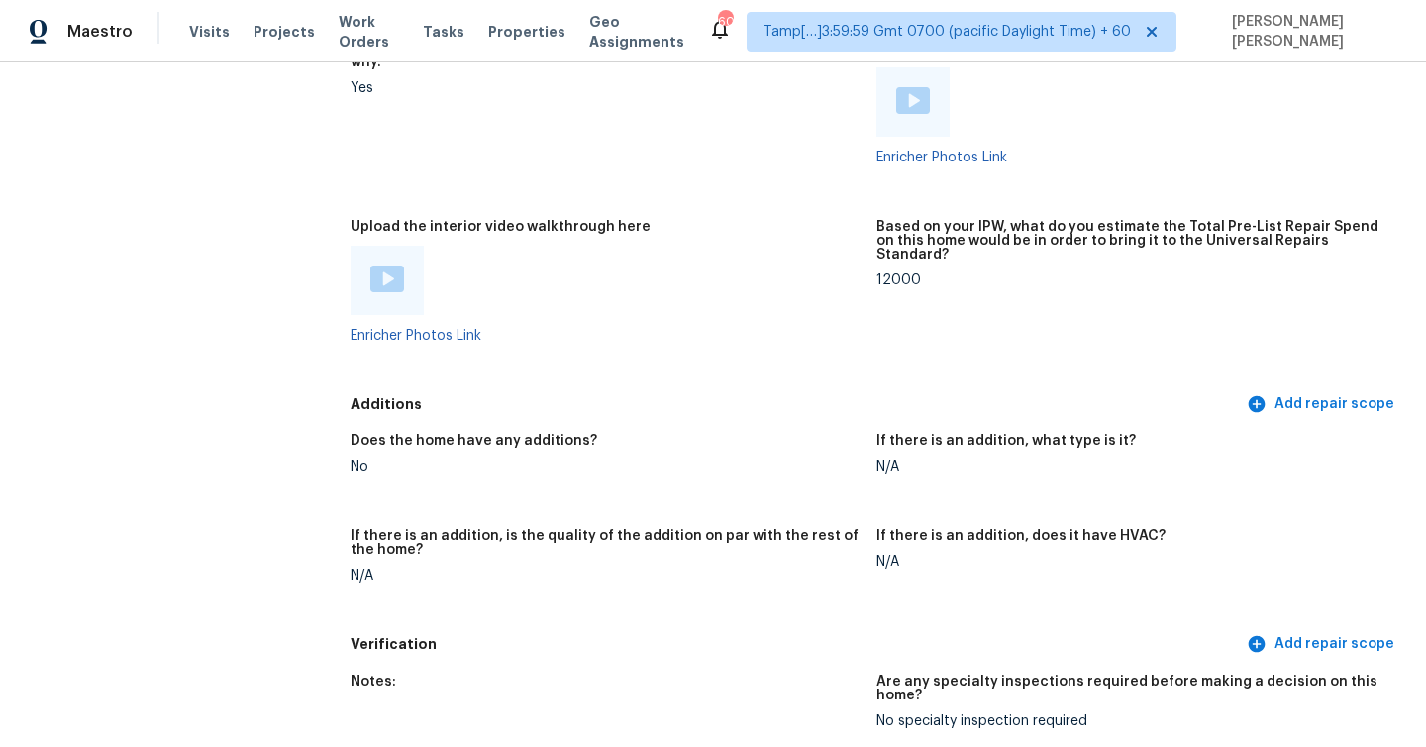
click at [399, 265] on div at bounding box center [387, 280] width 34 height 30
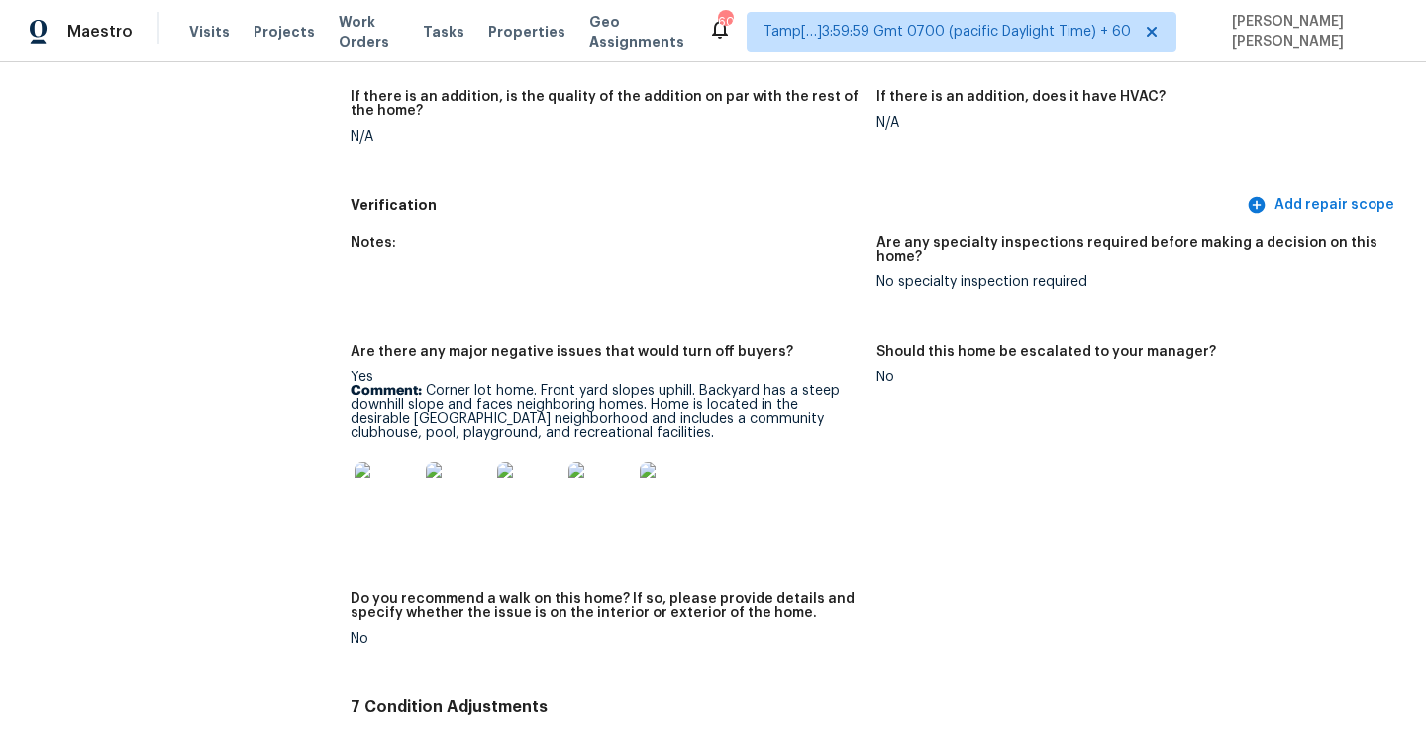
scroll to position [2959, 0]
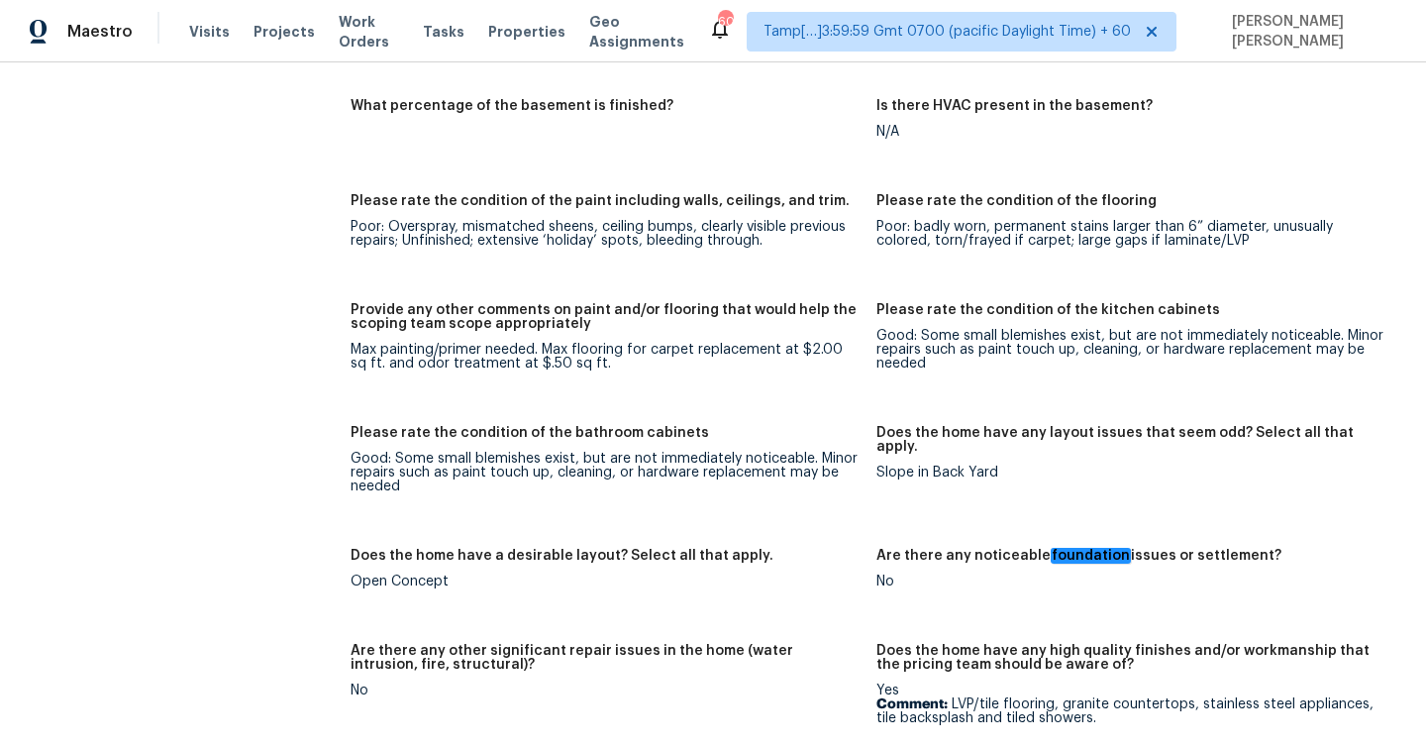
click at [639, 389] on div "Notes: Open floor plan with modern upgrades. Features include LVP/tile flooring…" at bounding box center [877, 486] width 1052 height 2026
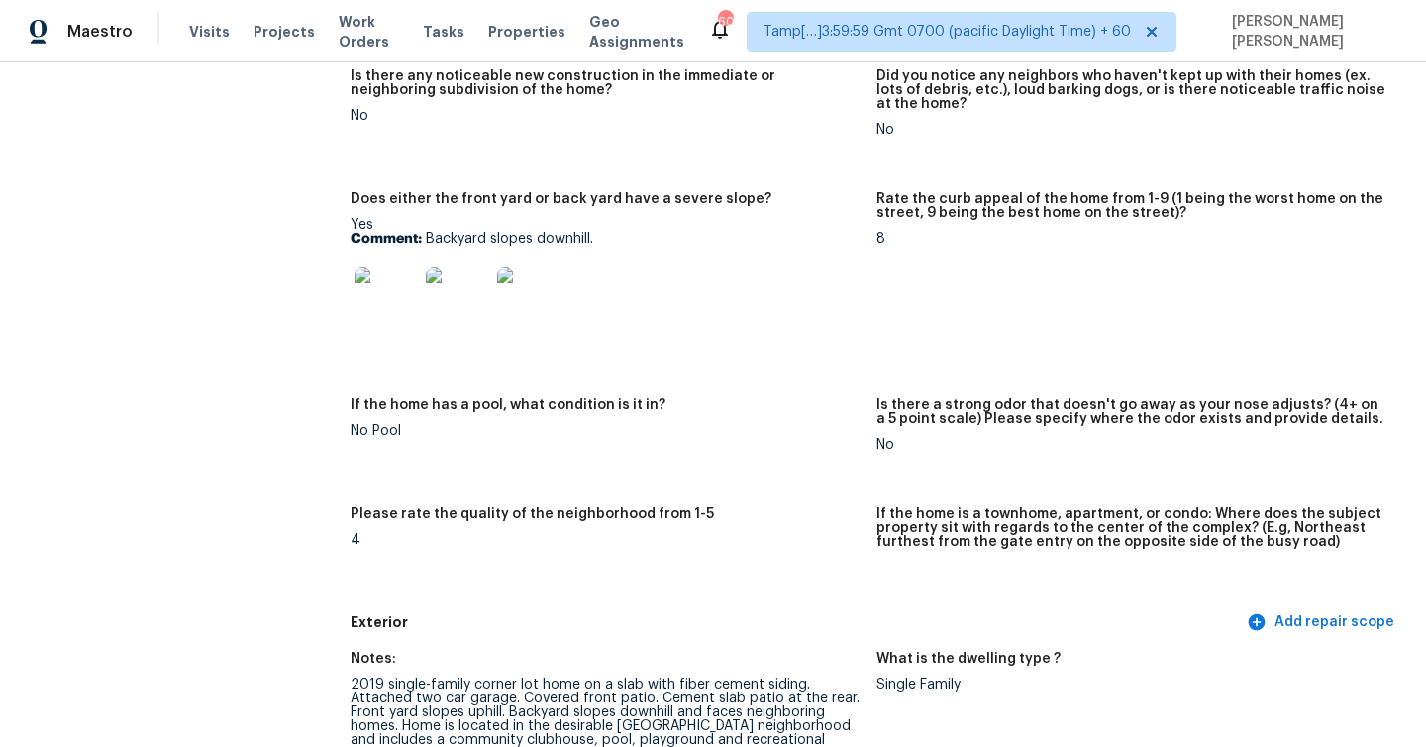
scroll to position [2890, 0]
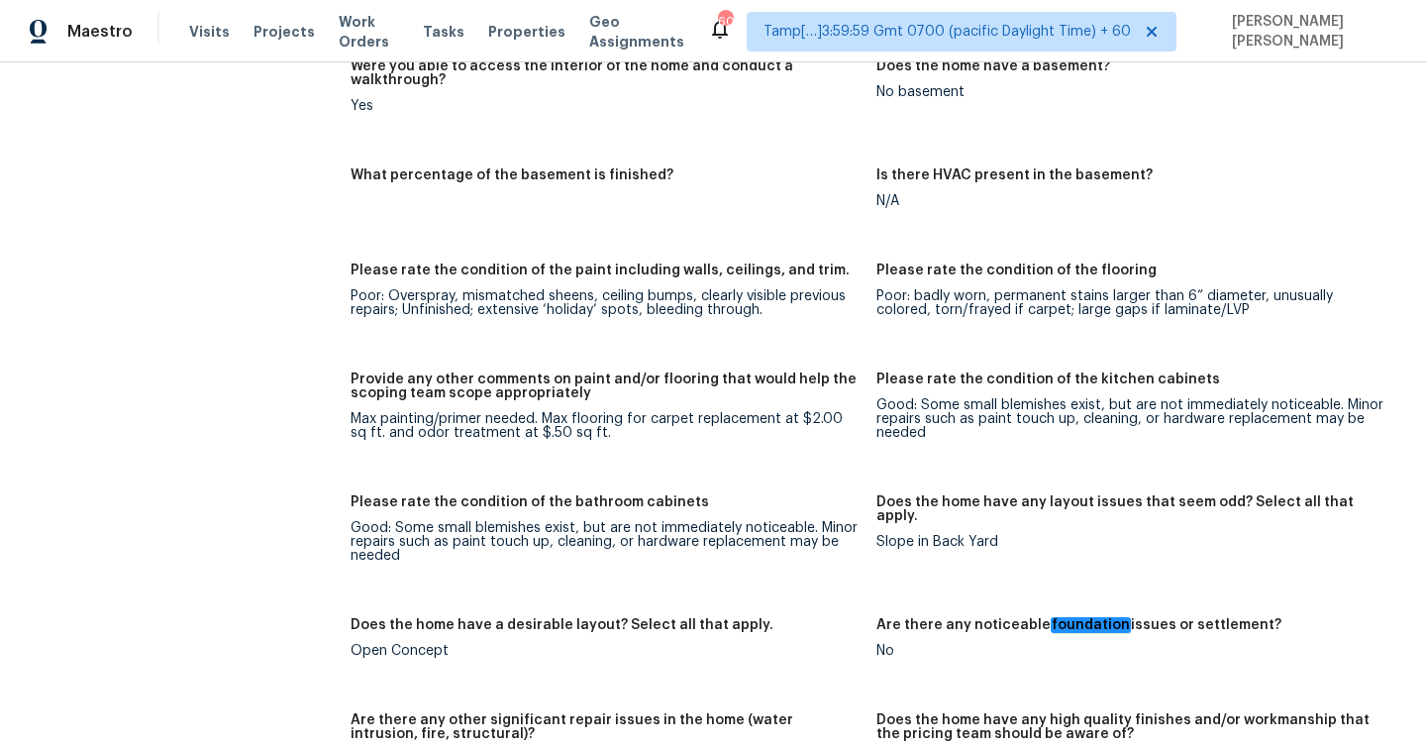
click at [159, 299] on div "All visits 3101 Xilingol Dr Indian Trail, NC 28079 Home details Other Visits No…" at bounding box center [155, 416] width 263 height 6408
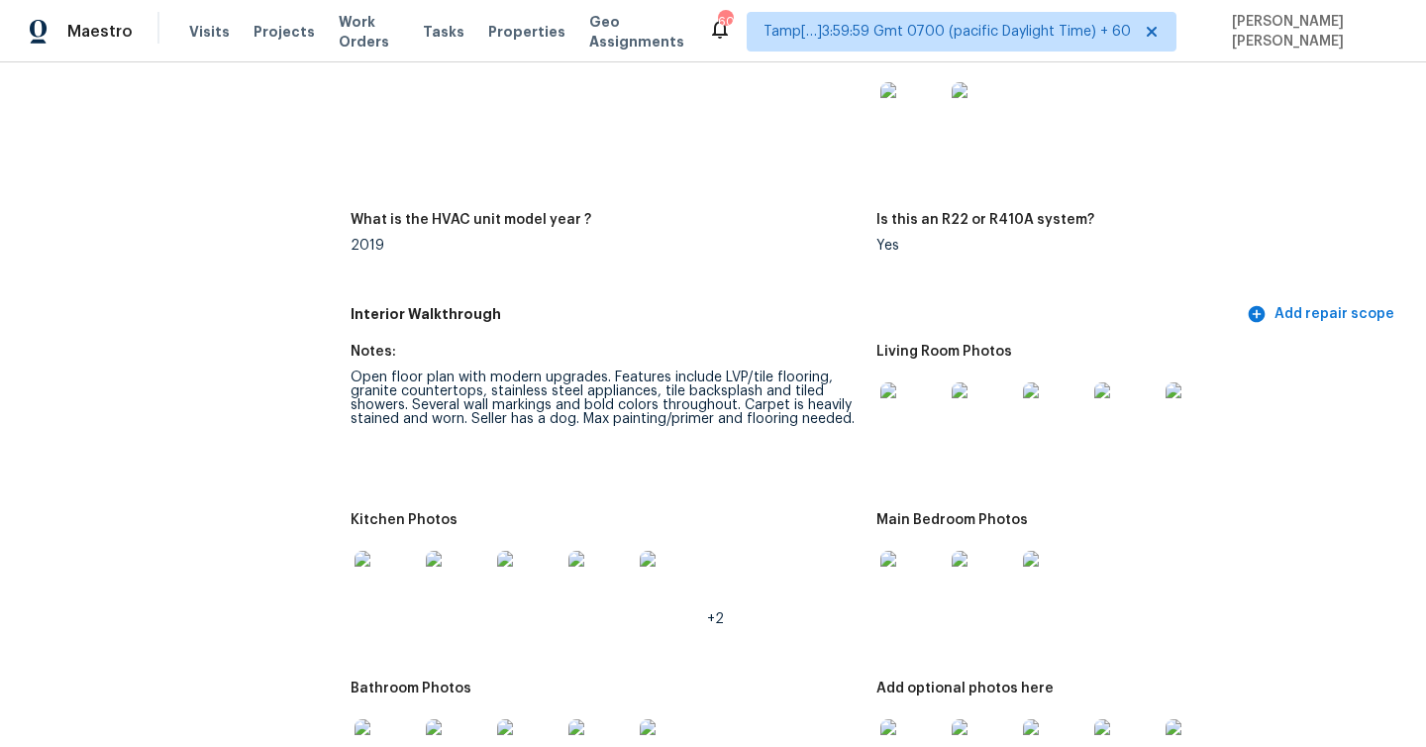
scroll to position [2728, 0]
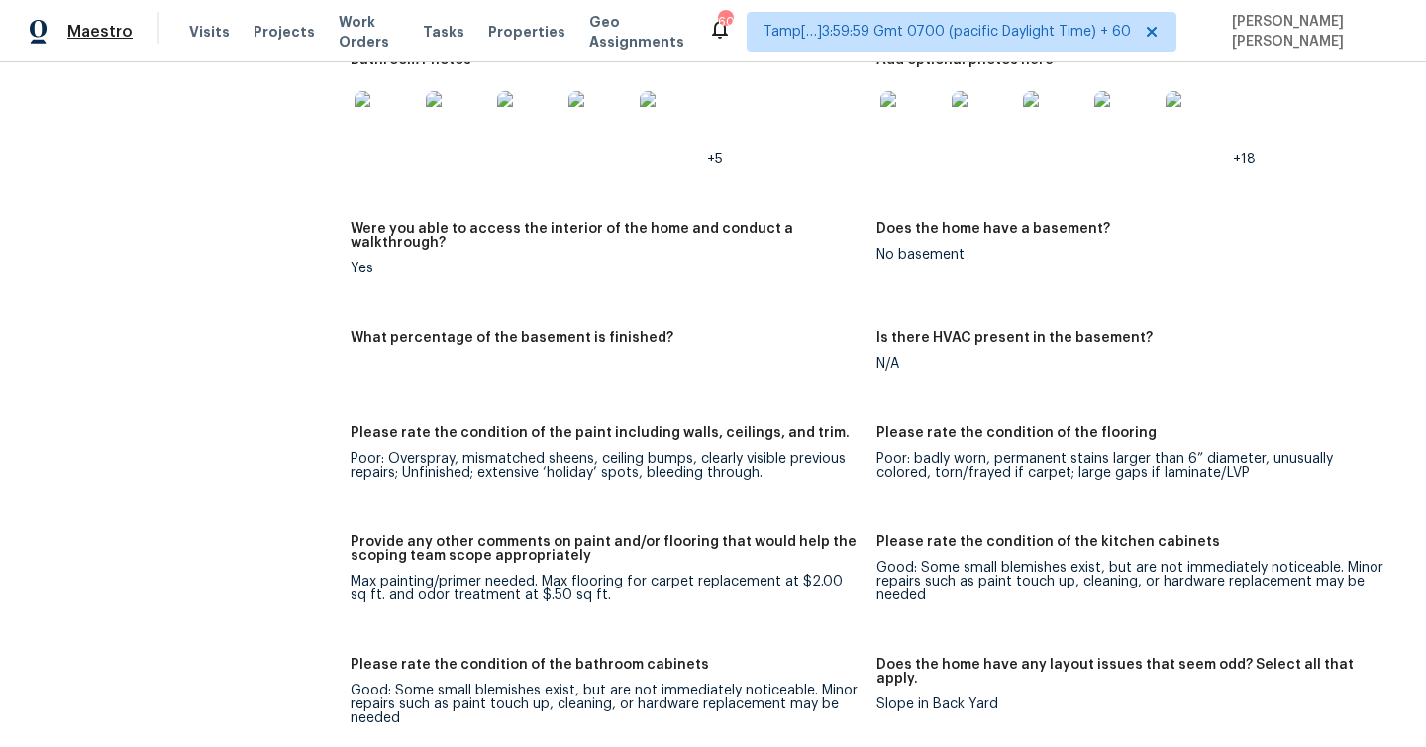
click at [110, 24] on span "Maestro" at bounding box center [99, 32] width 65 height 20
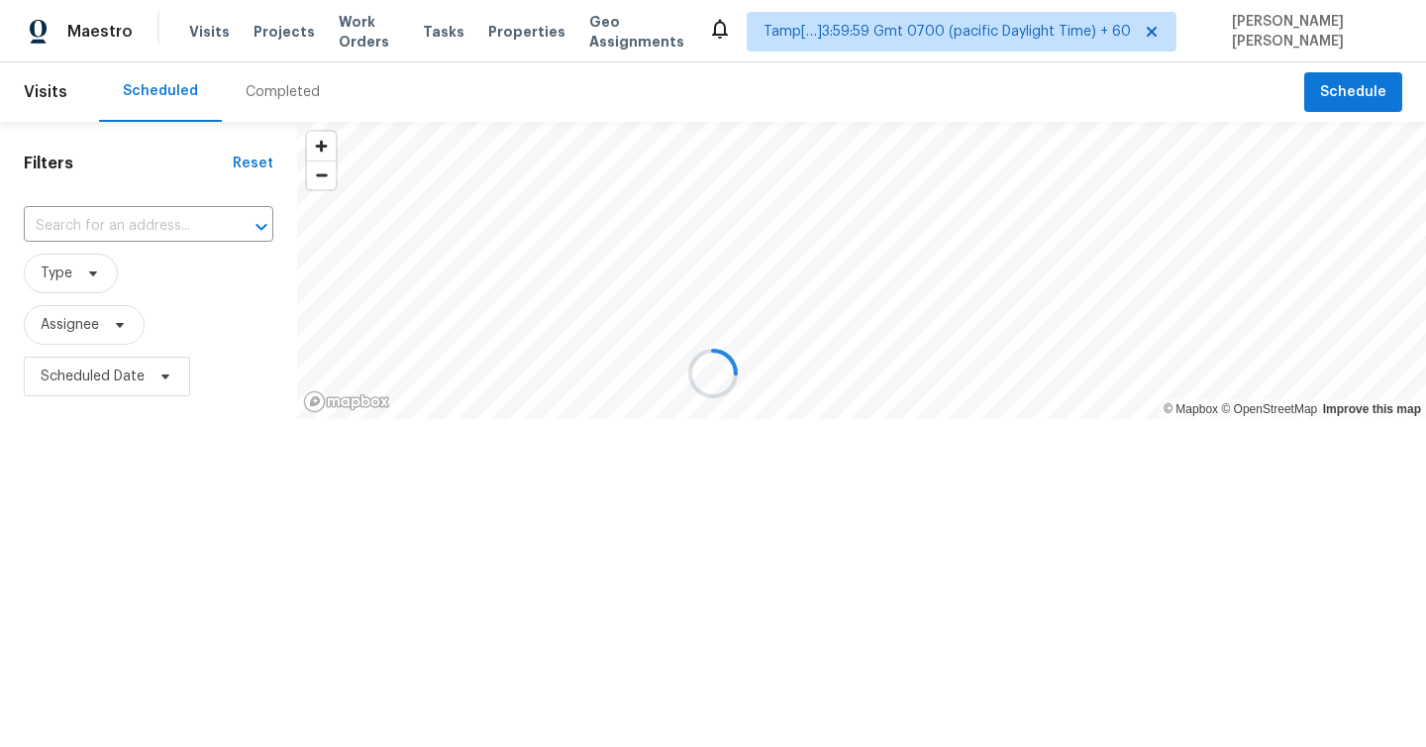
click at [275, 94] on div at bounding box center [713, 373] width 1426 height 747
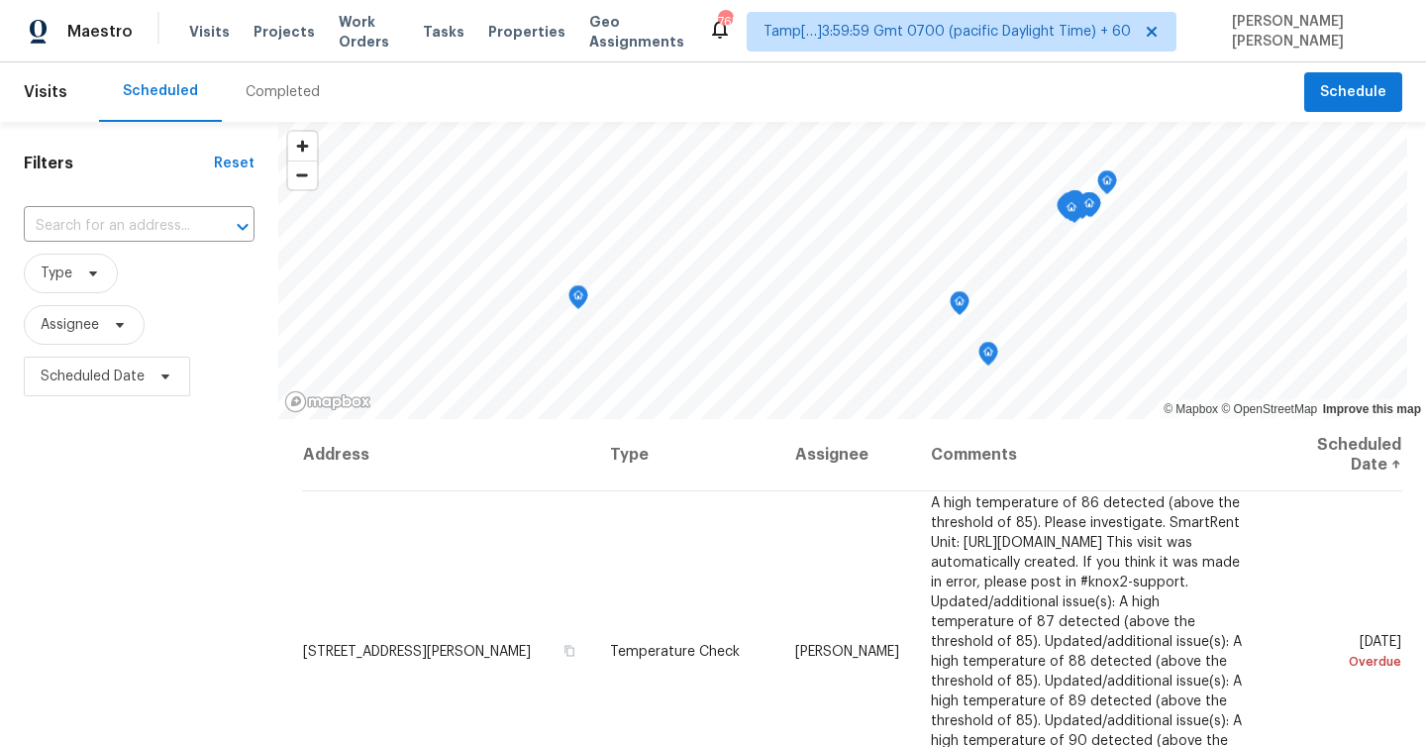
click at [283, 89] on div "Completed" at bounding box center [283, 92] width 74 height 20
